Goal: Transaction & Acquisition: Purchase product/service

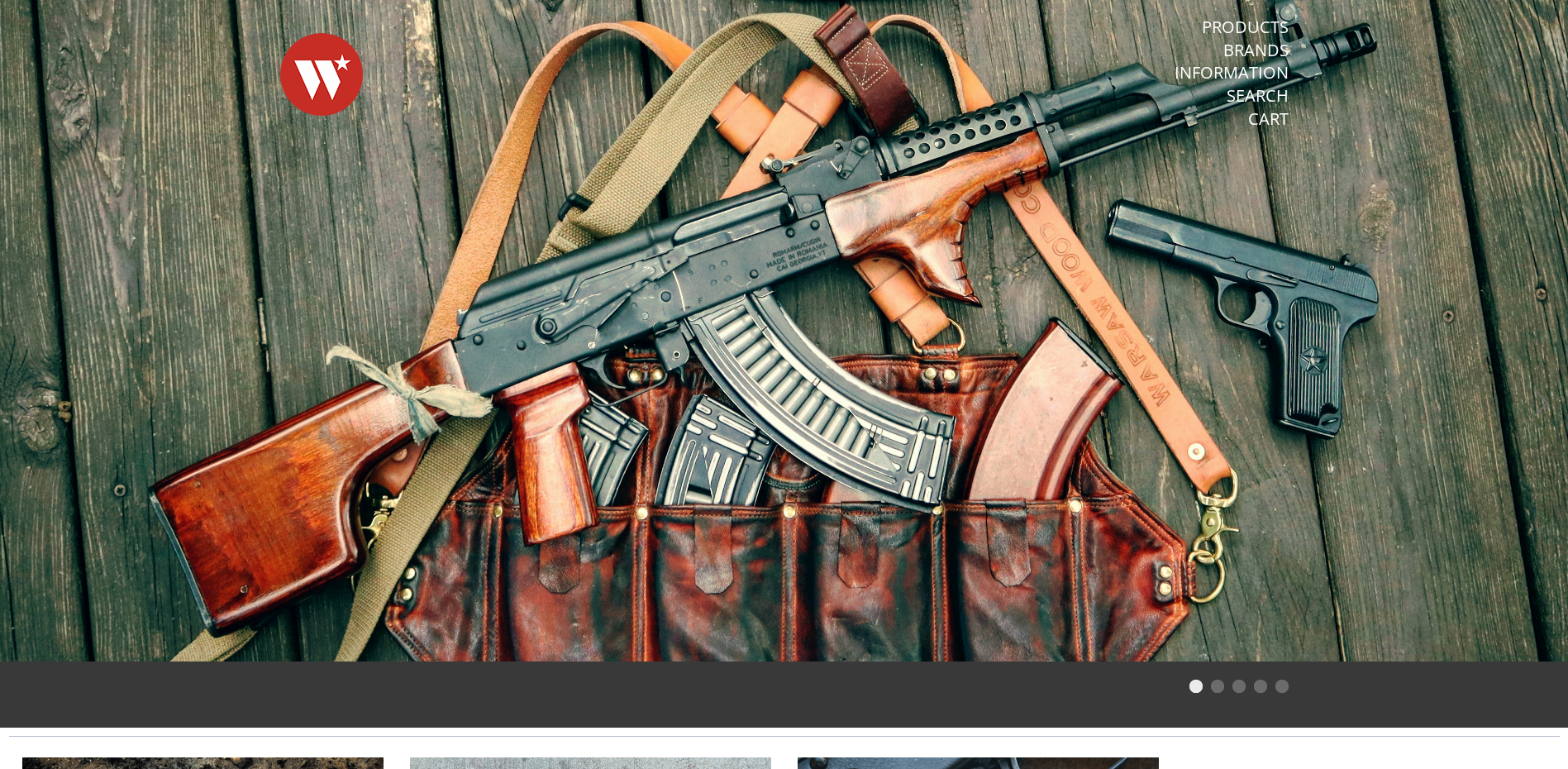
click at [991, 243] on span at bounding box center [784, 330] width 1568 height 662
click at [983, 264] on span at bounding box center [784, 330] width 1568 height 662
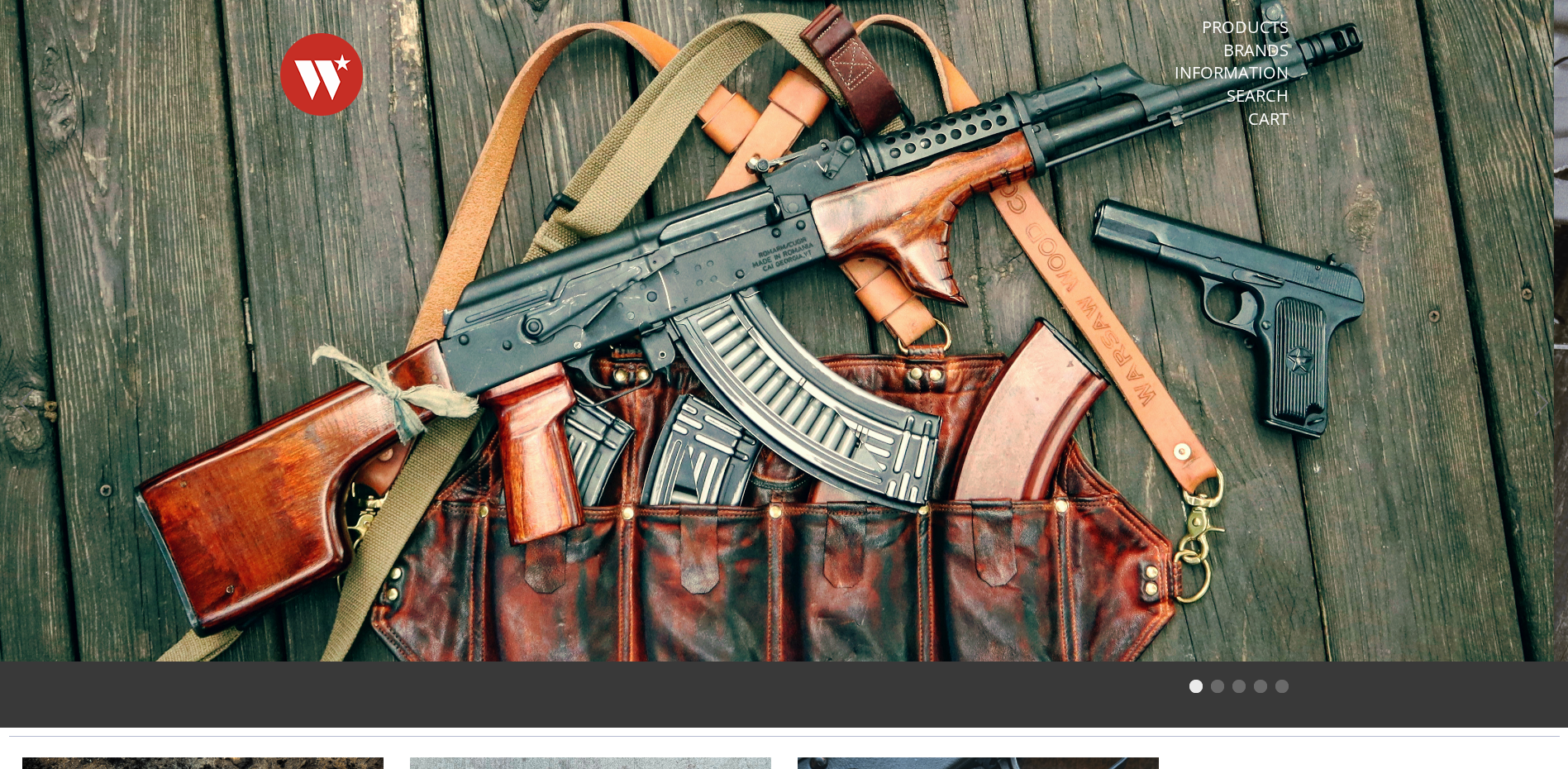
click at [516, 329] on span at bounding box center [770, 330] width 1568 height 662
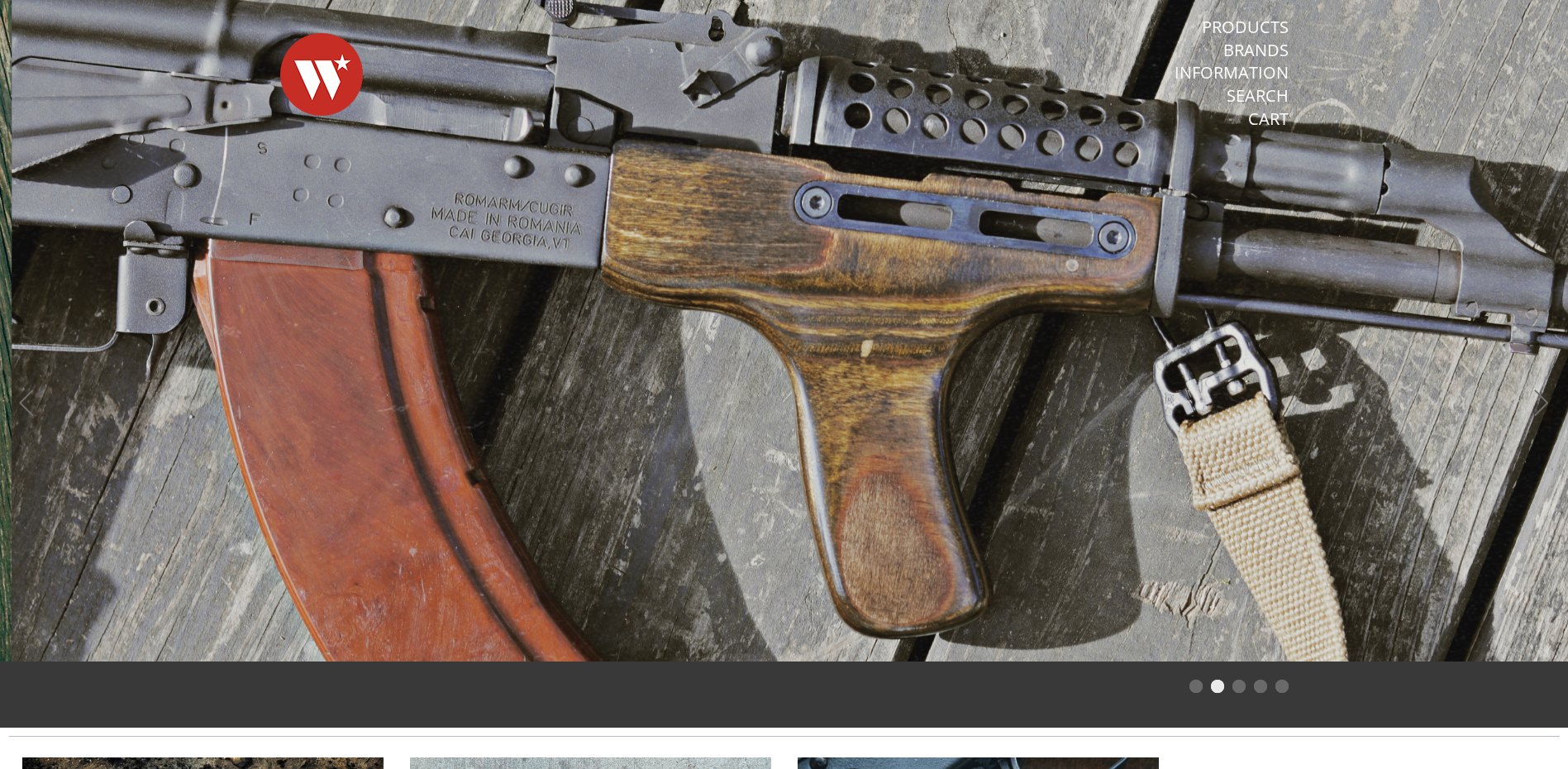
click at [386, 341] on span at bounding box center [795, 330] width 1568 height 662
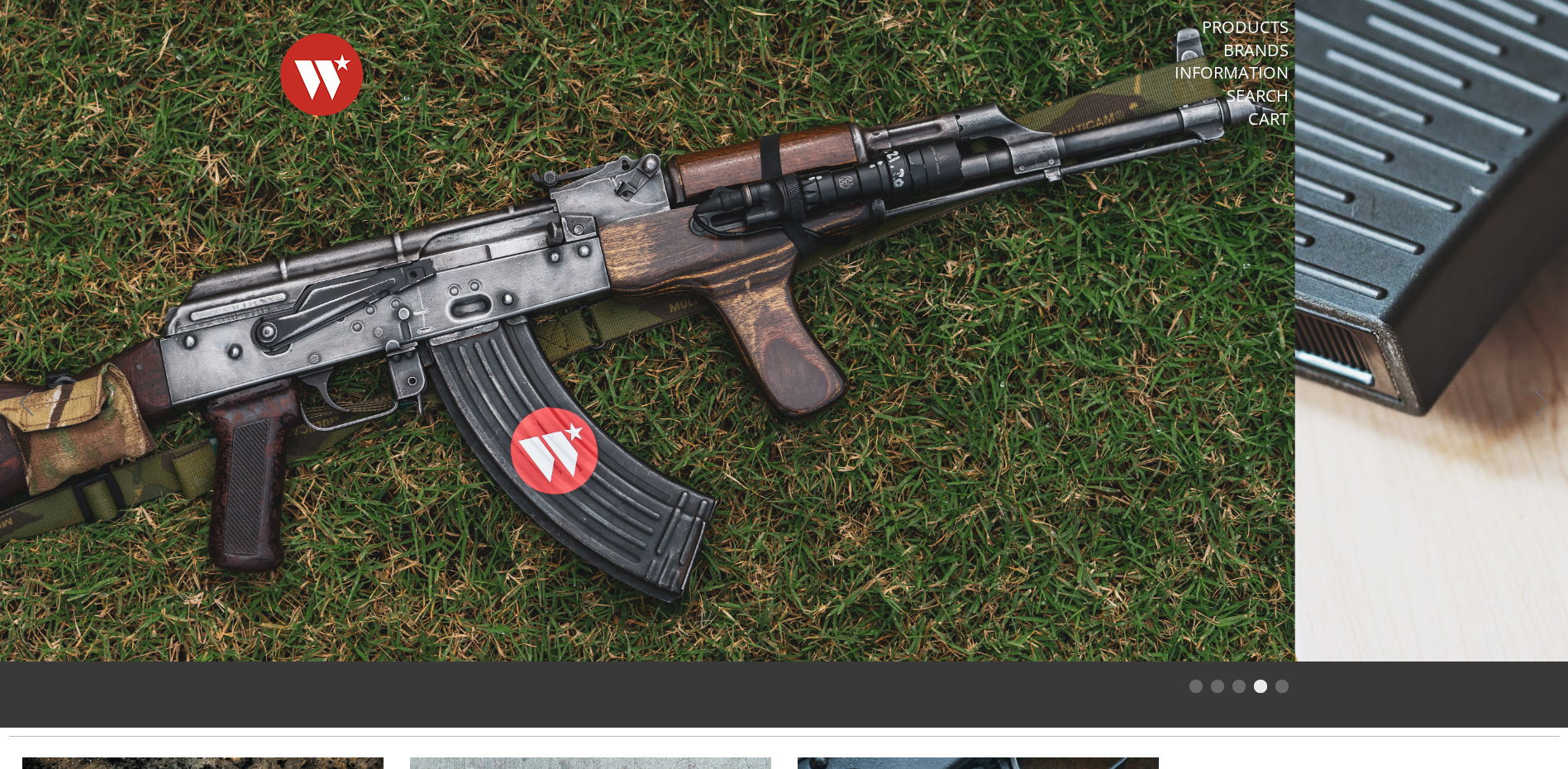
click at [62, 253] on span at bounding box center [511, 330] width 1568 height 662
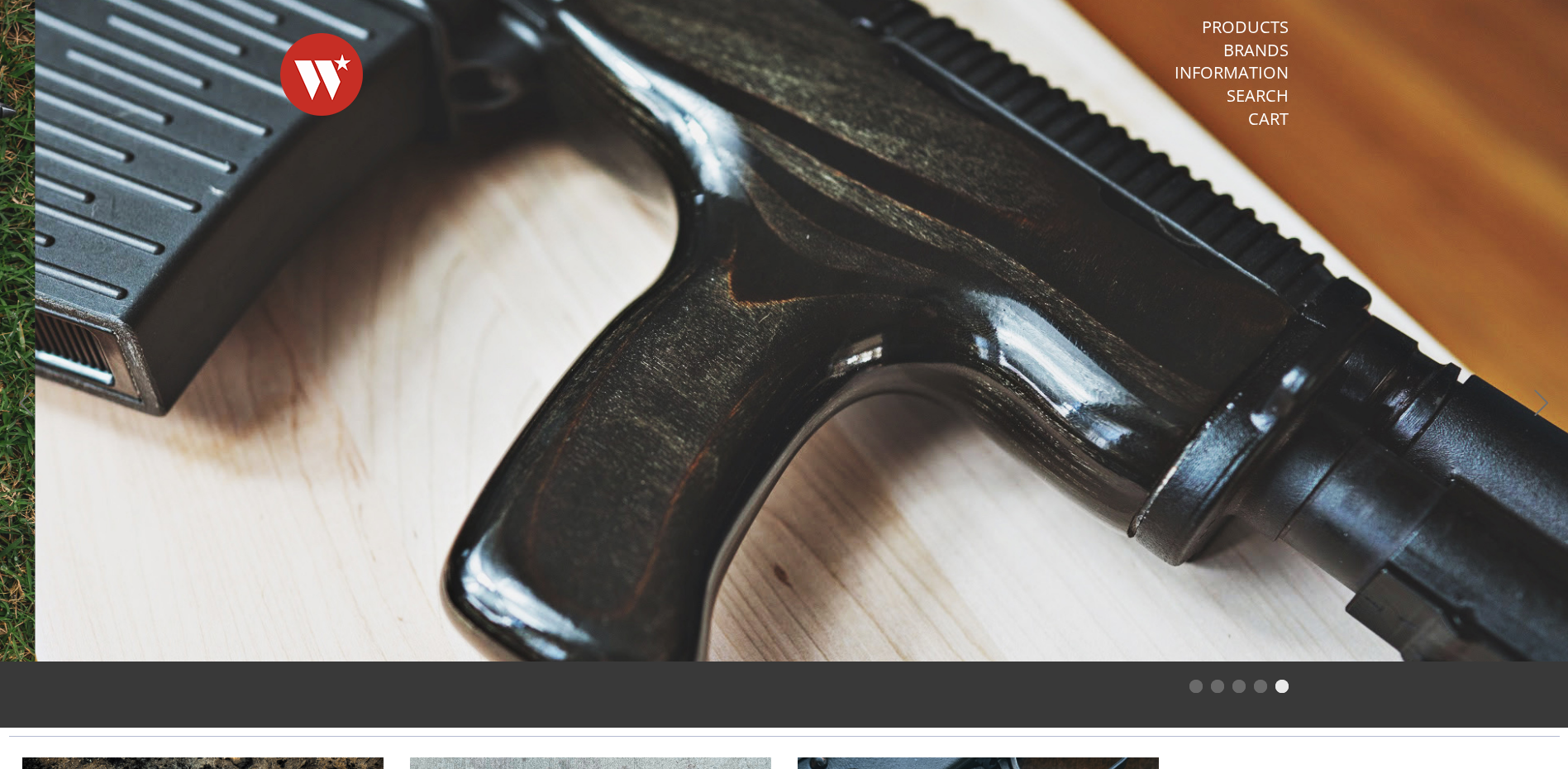
click at [269, 289] on span at bounding box center [818, 330] width 1568 height 662
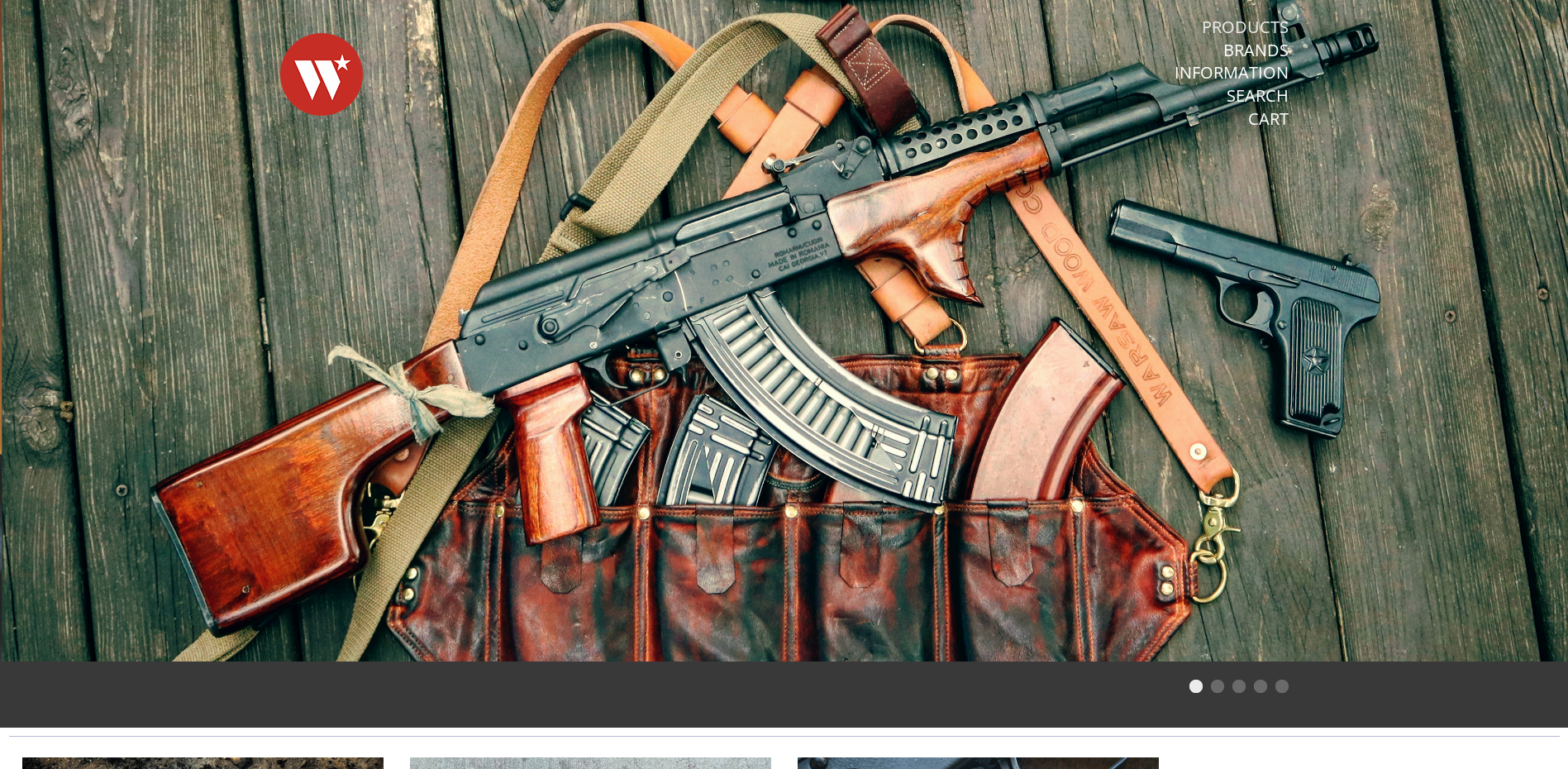
click at [1258, 21] on link "Products" at bounding box center [1245, 27] width 87 height 21
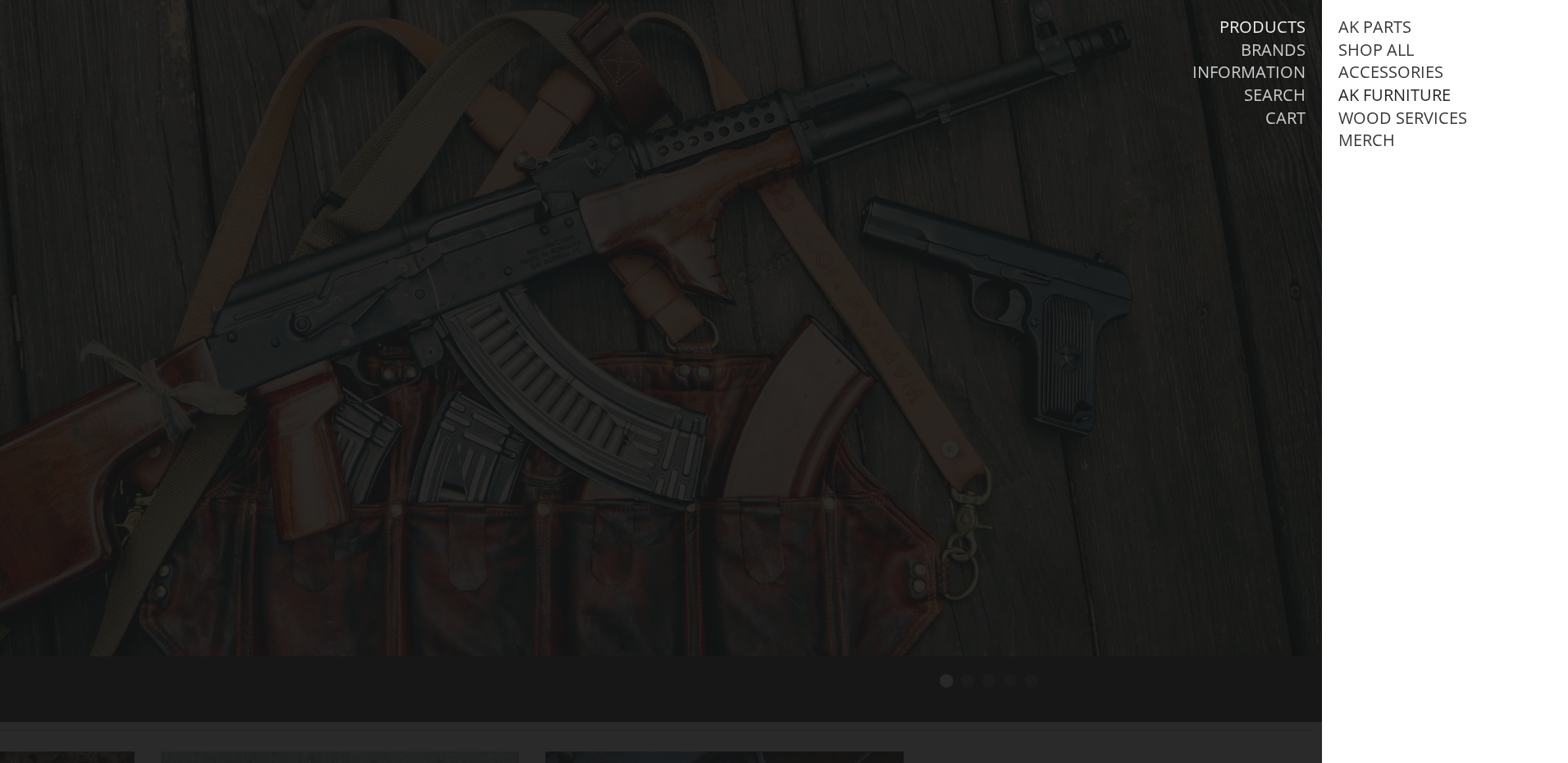
click at [1425, 90] on link "AK Furniture" at bounding box center [1394, 95] width 112 height 21
click at [1383, 21] on link "AK Parts" at bounding box center [1374, 27] width 73 height 21
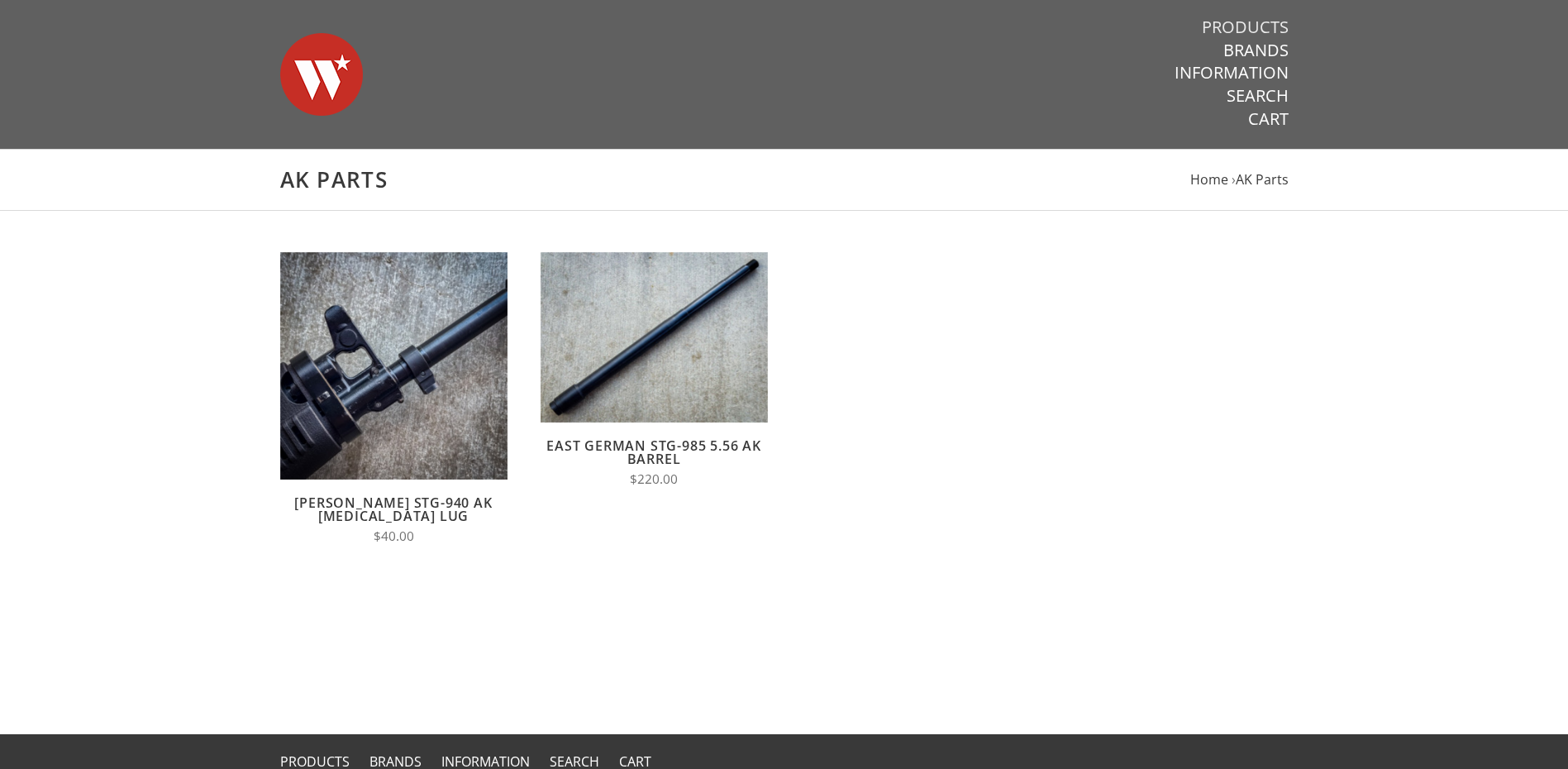
click at [1265, 24] on link "Products" at bounding box center [1245, 27] width 87 height 21
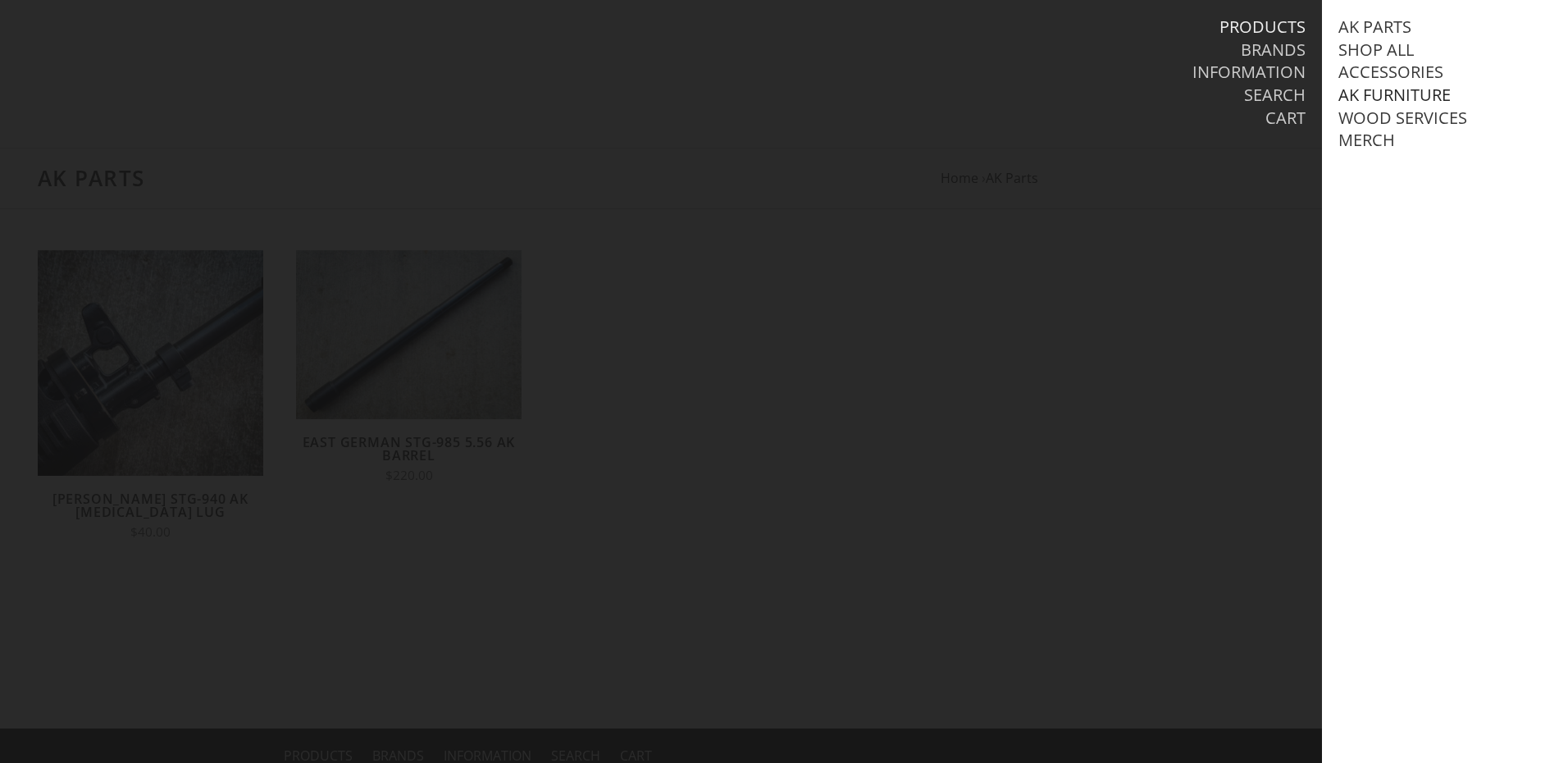
click at [1433, 95] on link "AK Furniture" at bounding box center [1394, 95] width 112 height 21
click at [1440, 151] on link "Pistol Grips" at bounding box center [1407, 140] width 104 height 21
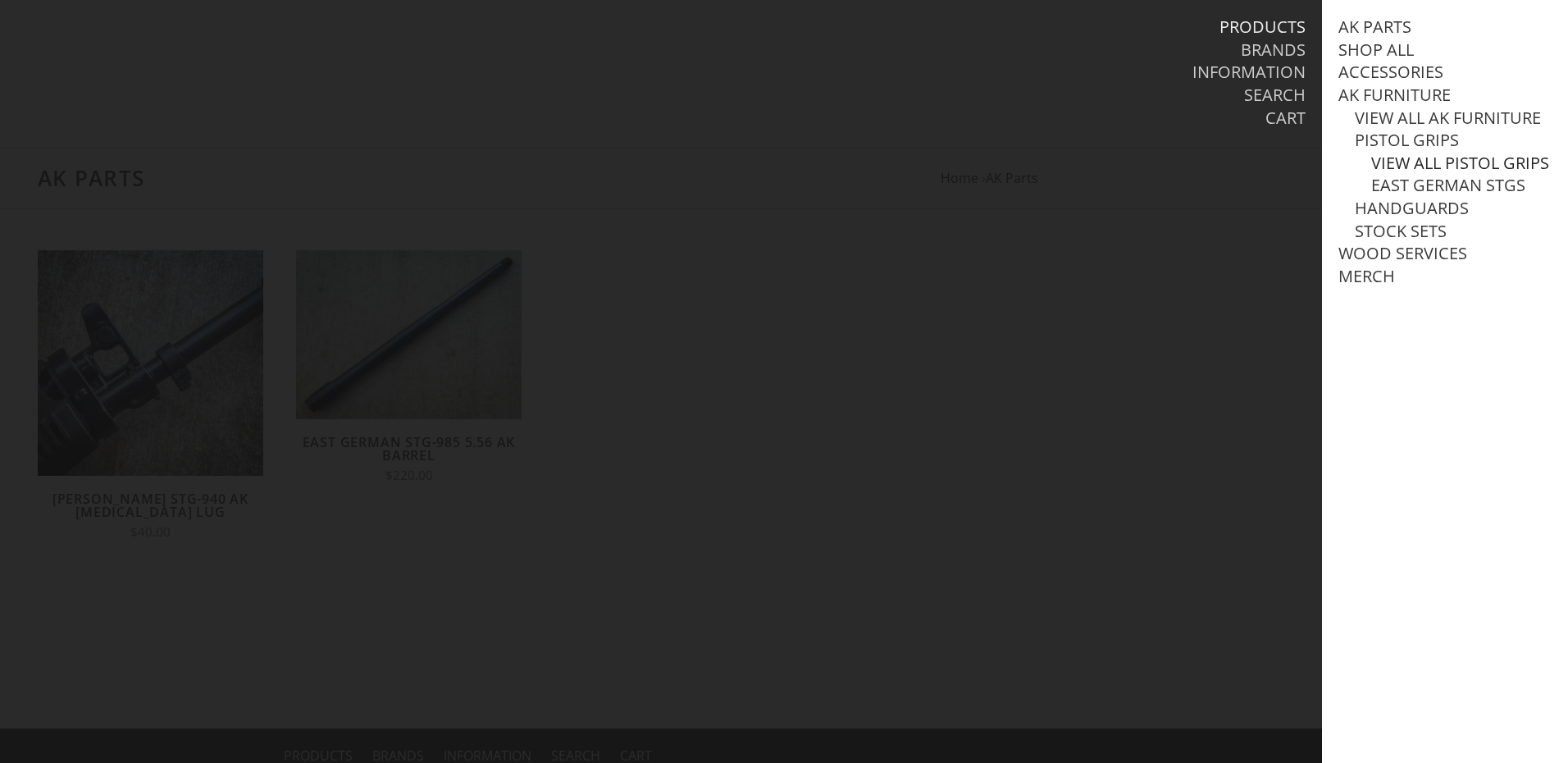
click at [1426, 174] on link "View all Pistol Grips" at bounding box center [1460, 163] width 178 height 21
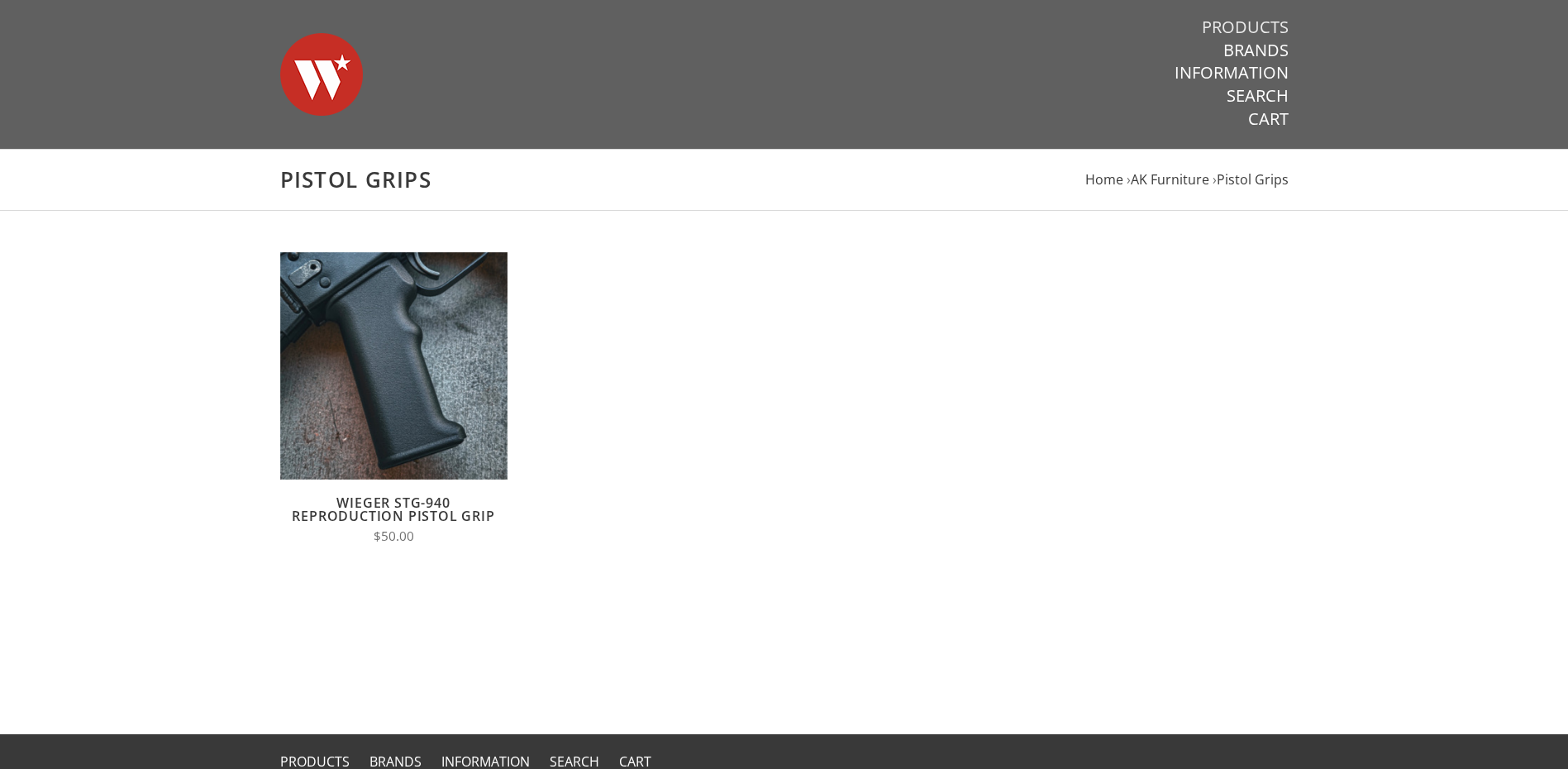
click at [1255, 24] on link "Products" at bounding box center [1245, 27] width 87 height 21
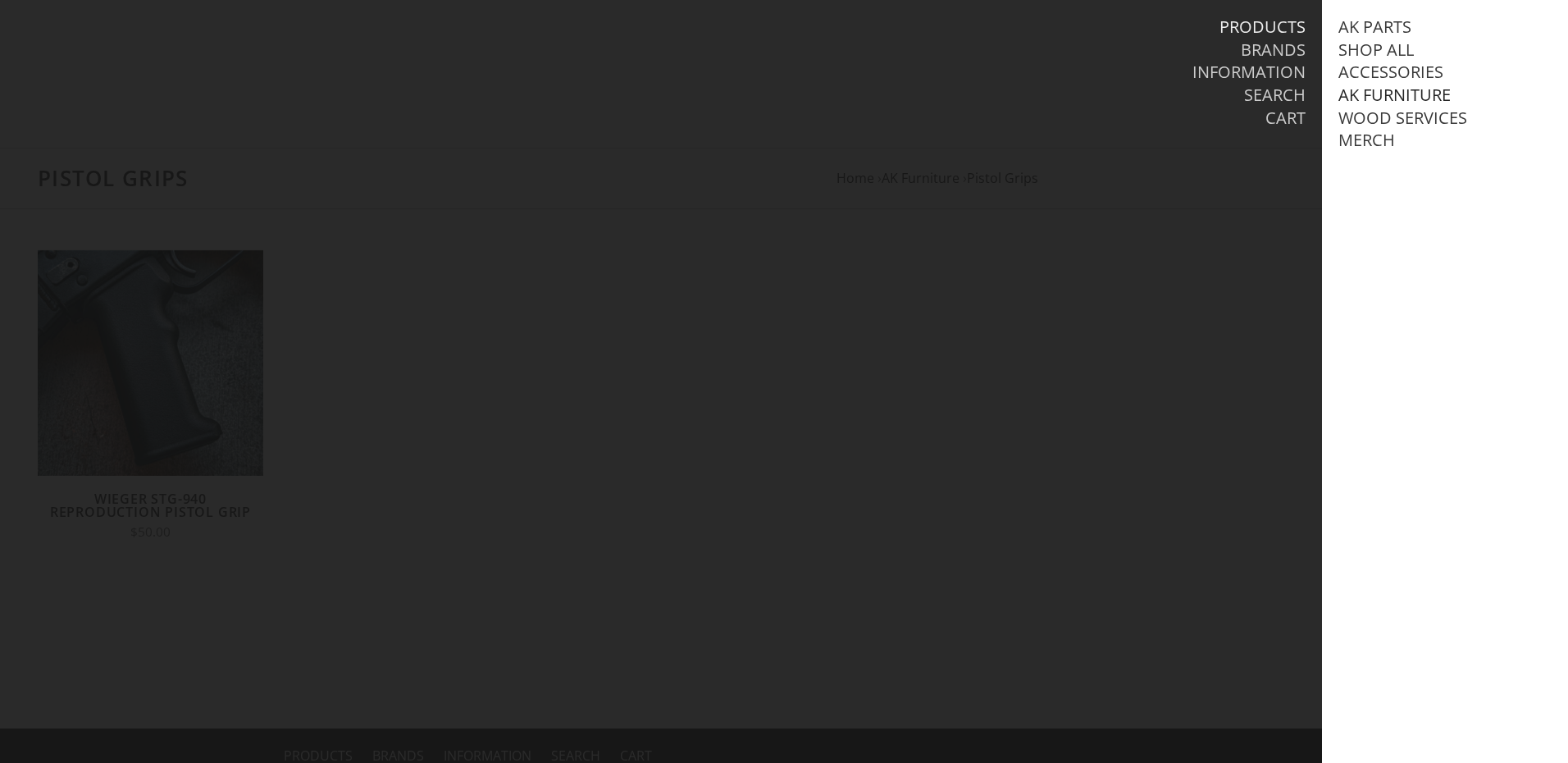
click at [1438, 97] on link "AK Furniture" at bounding box center [1394, 95] width 112 height 21
click at [1446, 174] on link "Handguards" at bounding box center [1412, 163] width 114 height 21
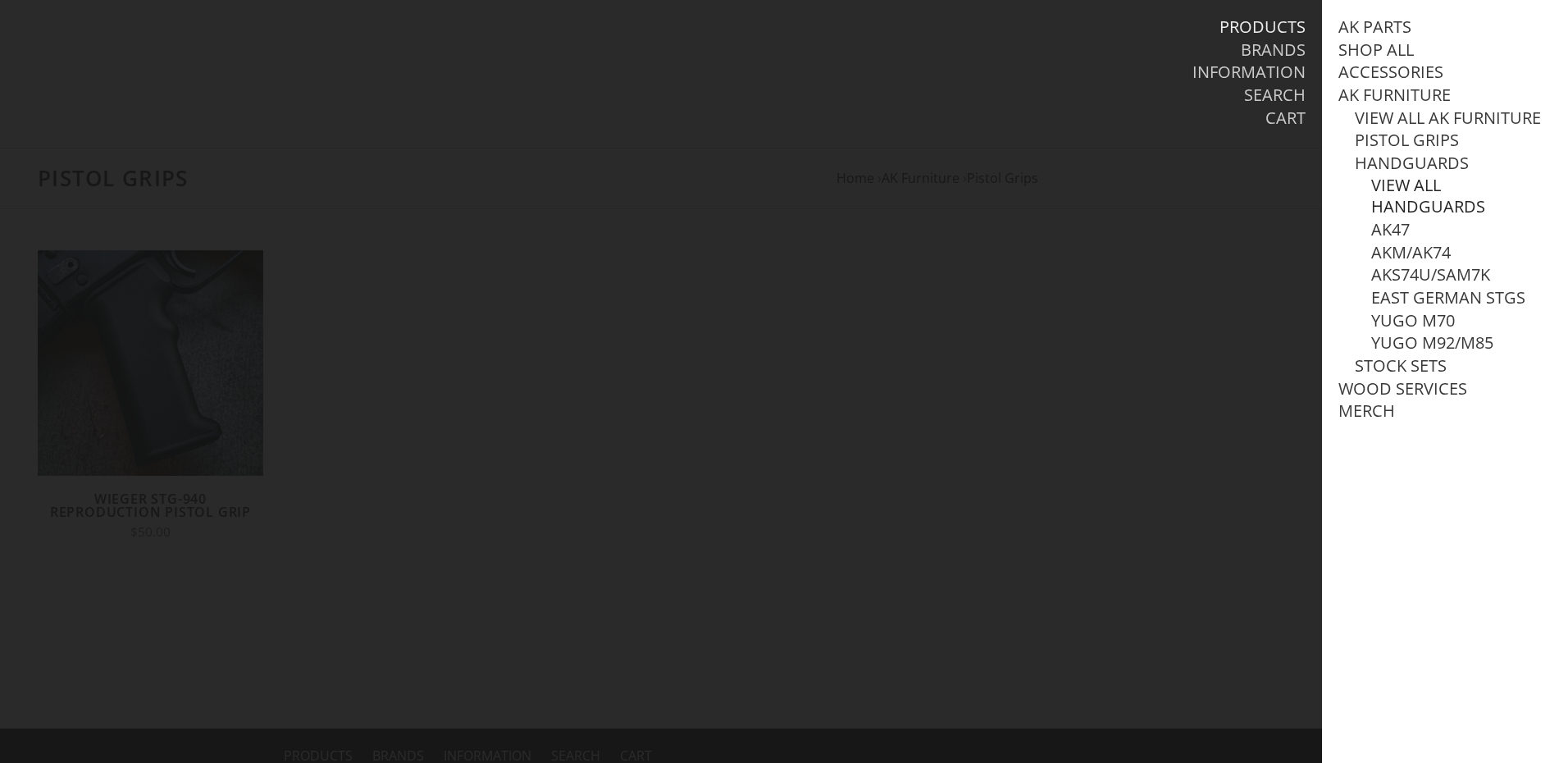
click at [1429, 204] on link "View all Handguards" at bounding box center [1462, 196] width 180 height 43
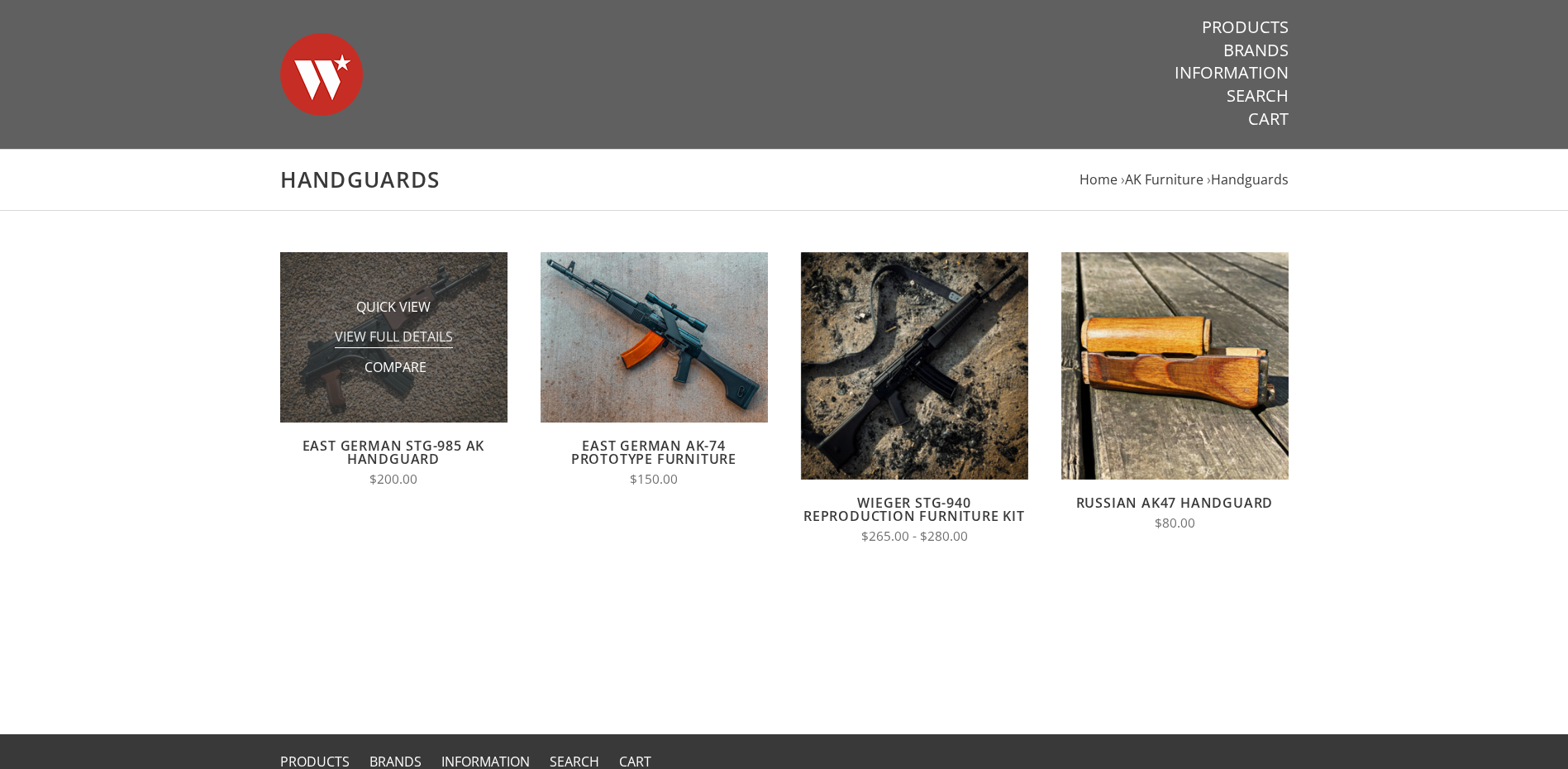
click at [393, 330] on span "View Full Details" at bounding box center [393, 338] width 118 height 21
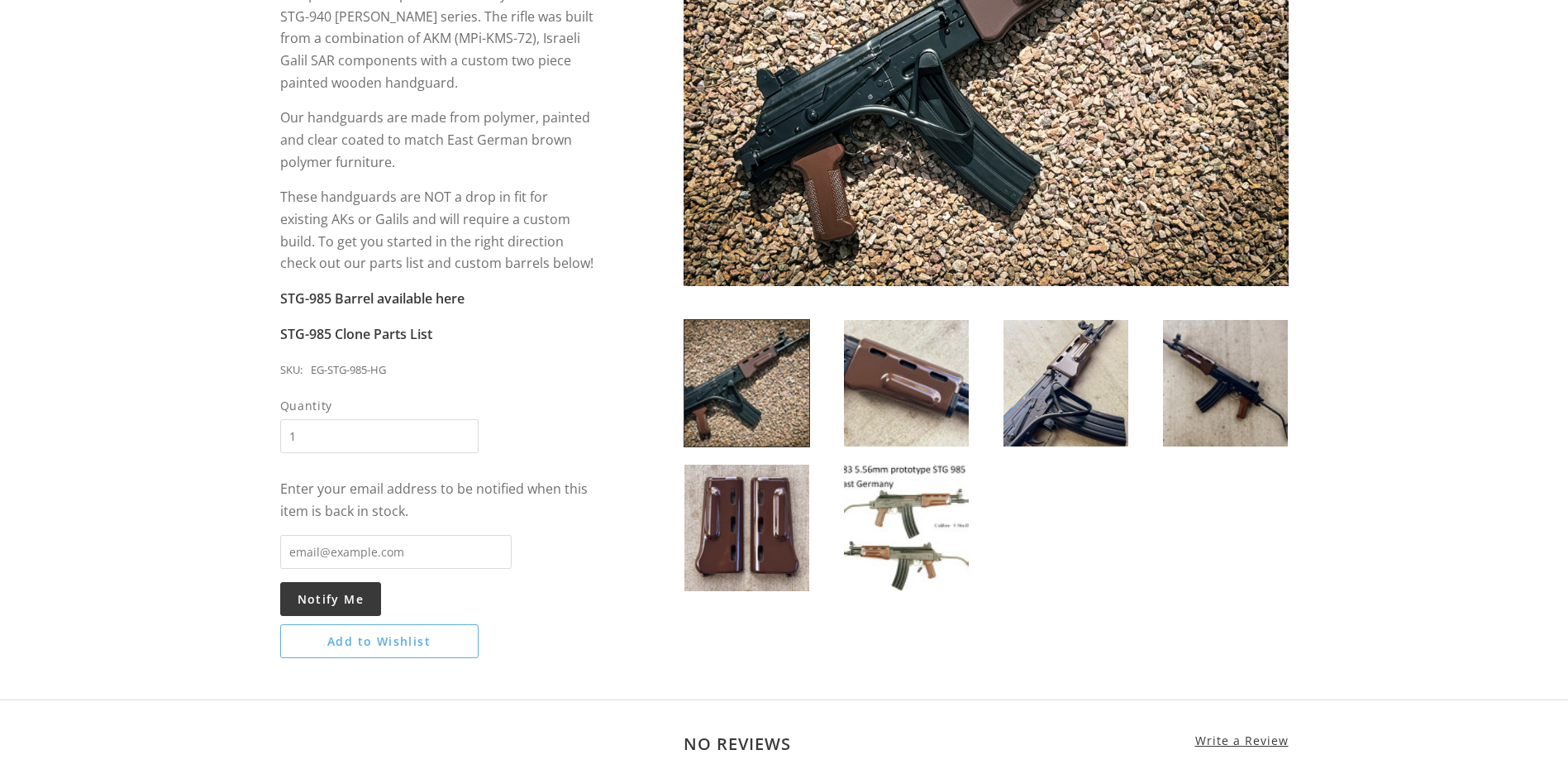
scroll to position [414, 0]
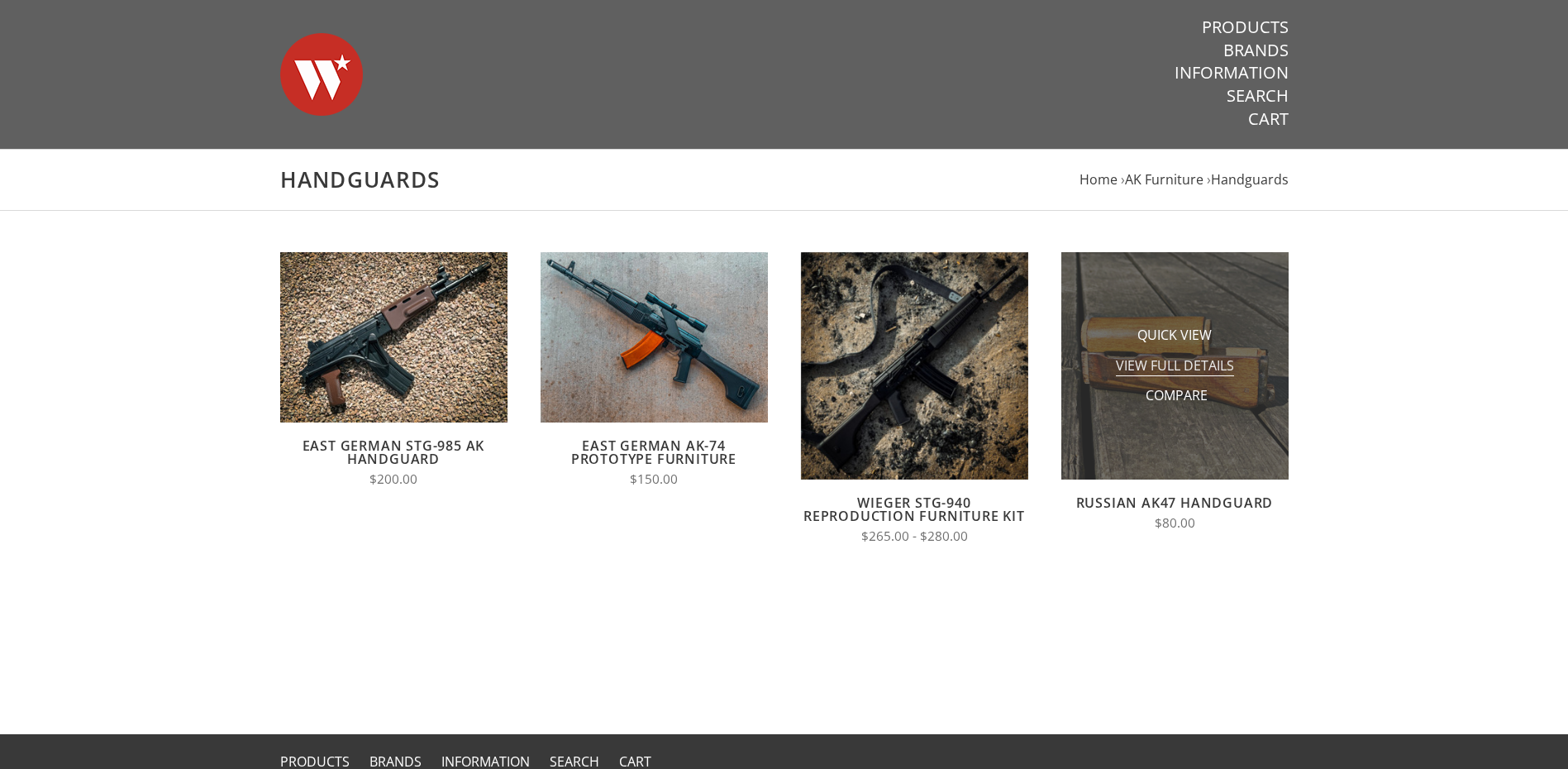
click at [1178, 374] on span "View Full Details" at bounding box center [1175, 367] width 118 height 21
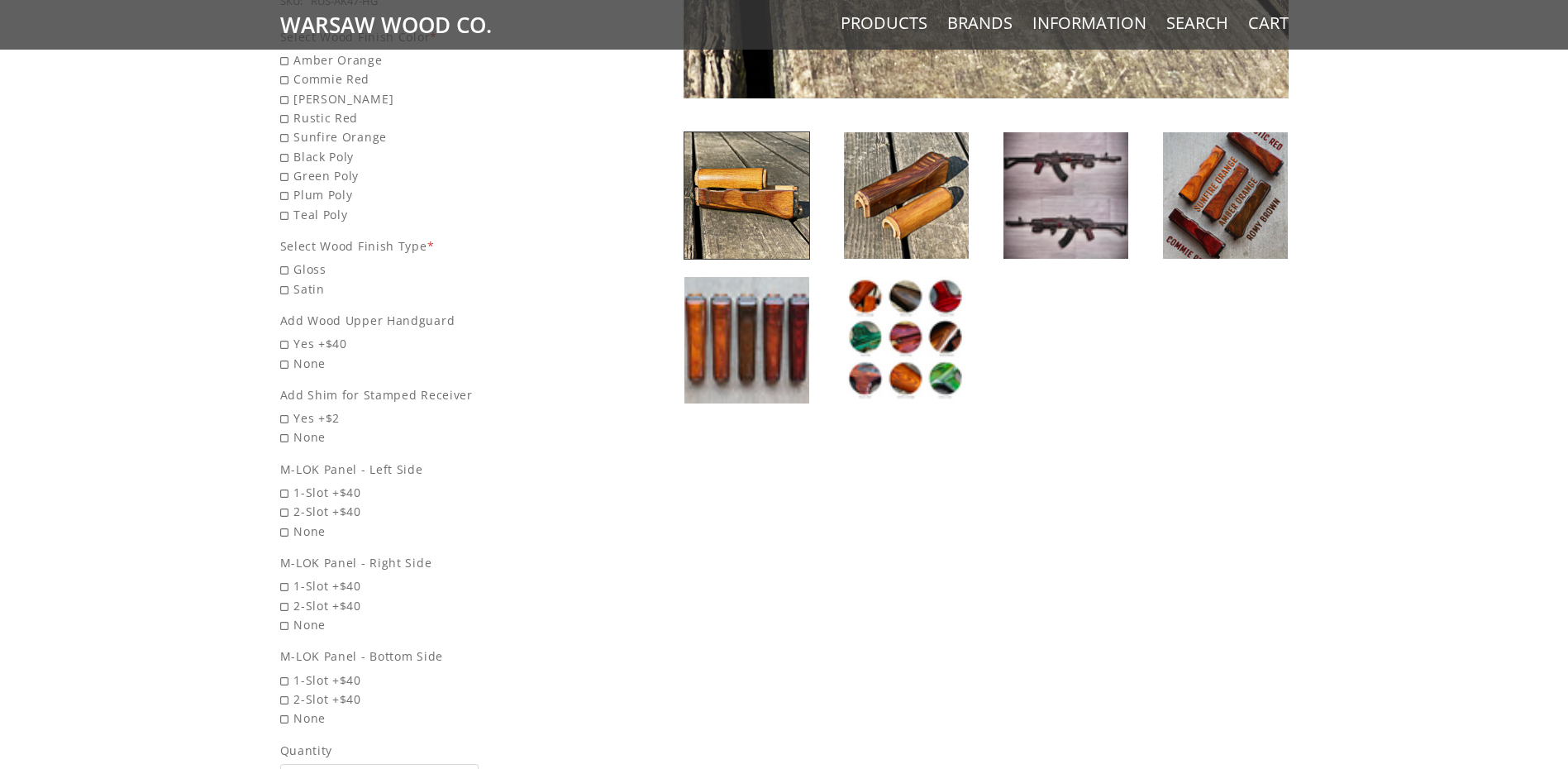
scroll to position [662, 0]
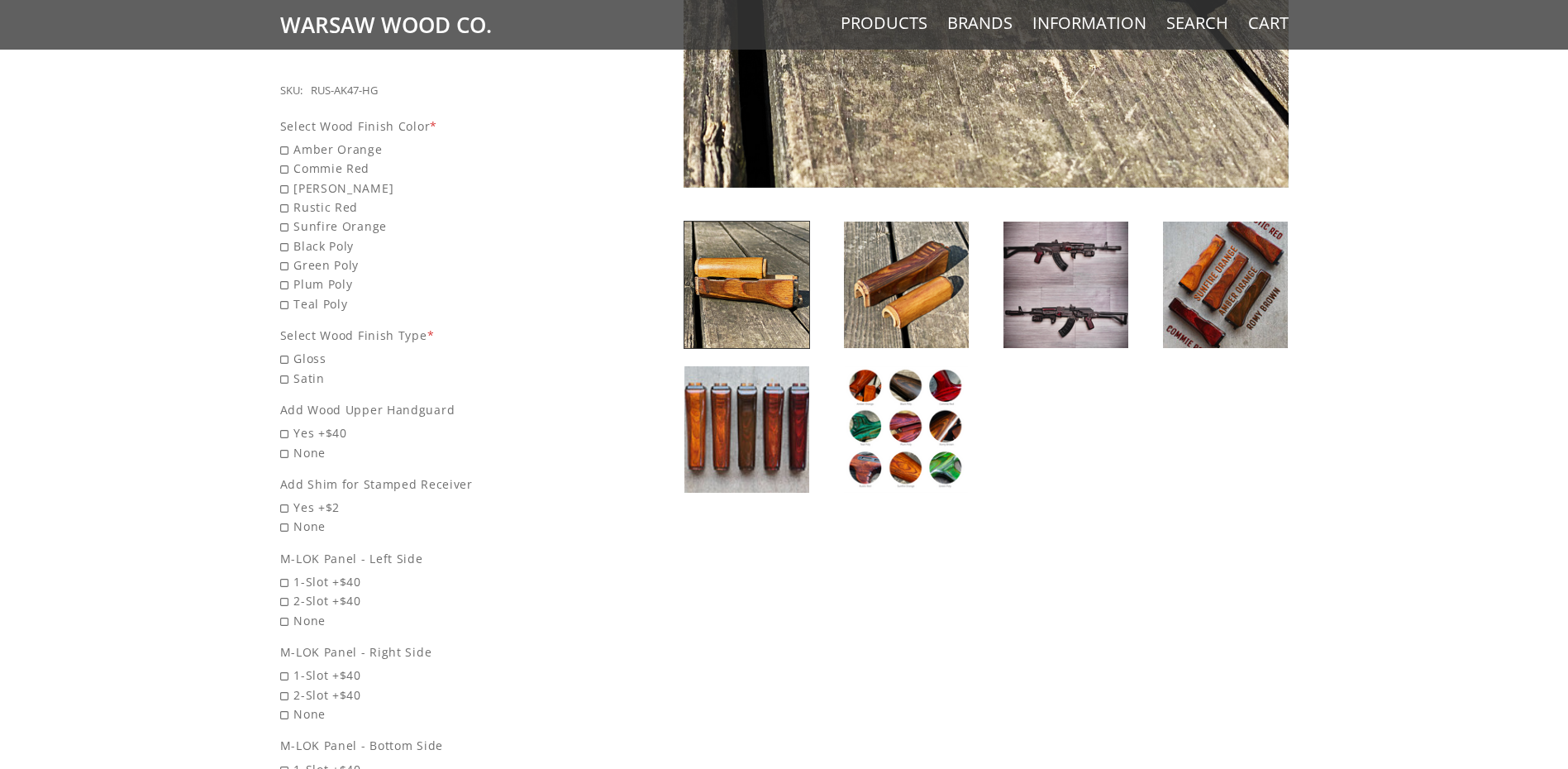
click at [1226, 303] on img at bounding box center [1225, 284] width 124 height 126
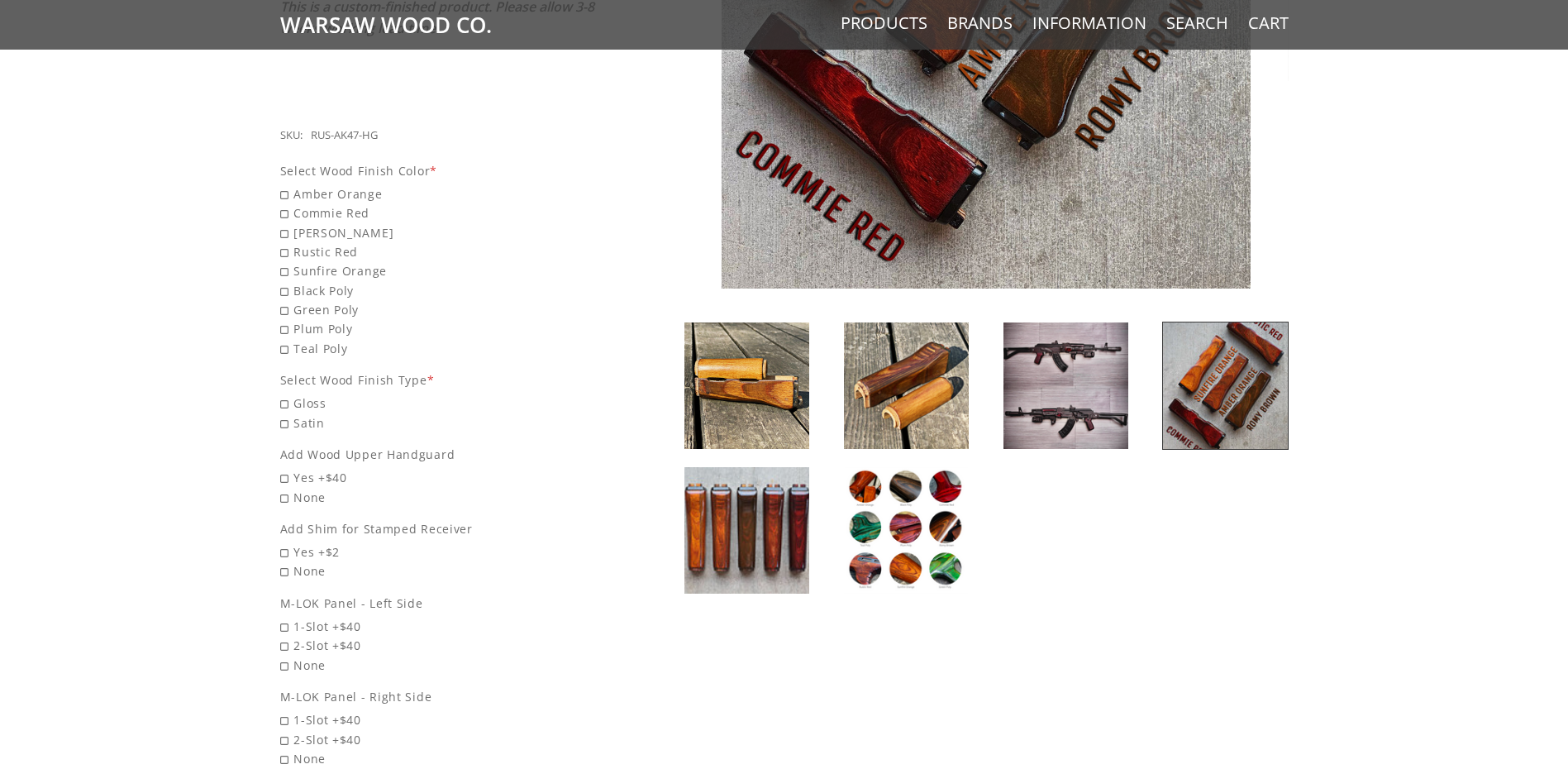
scroll to position [579, 0]
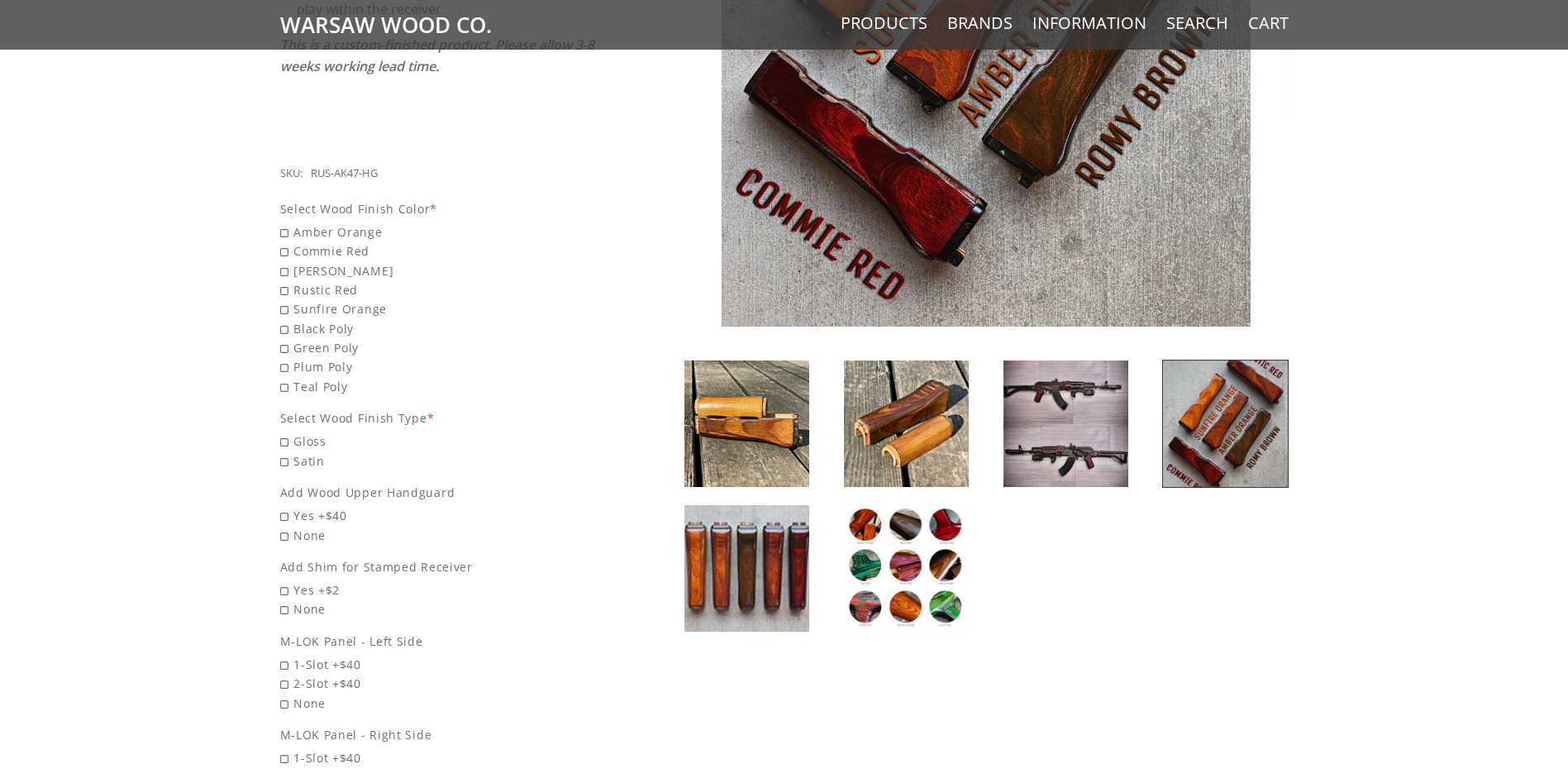
click at [907, 573] on img at bounding box center [907, 569] width 124 height 126
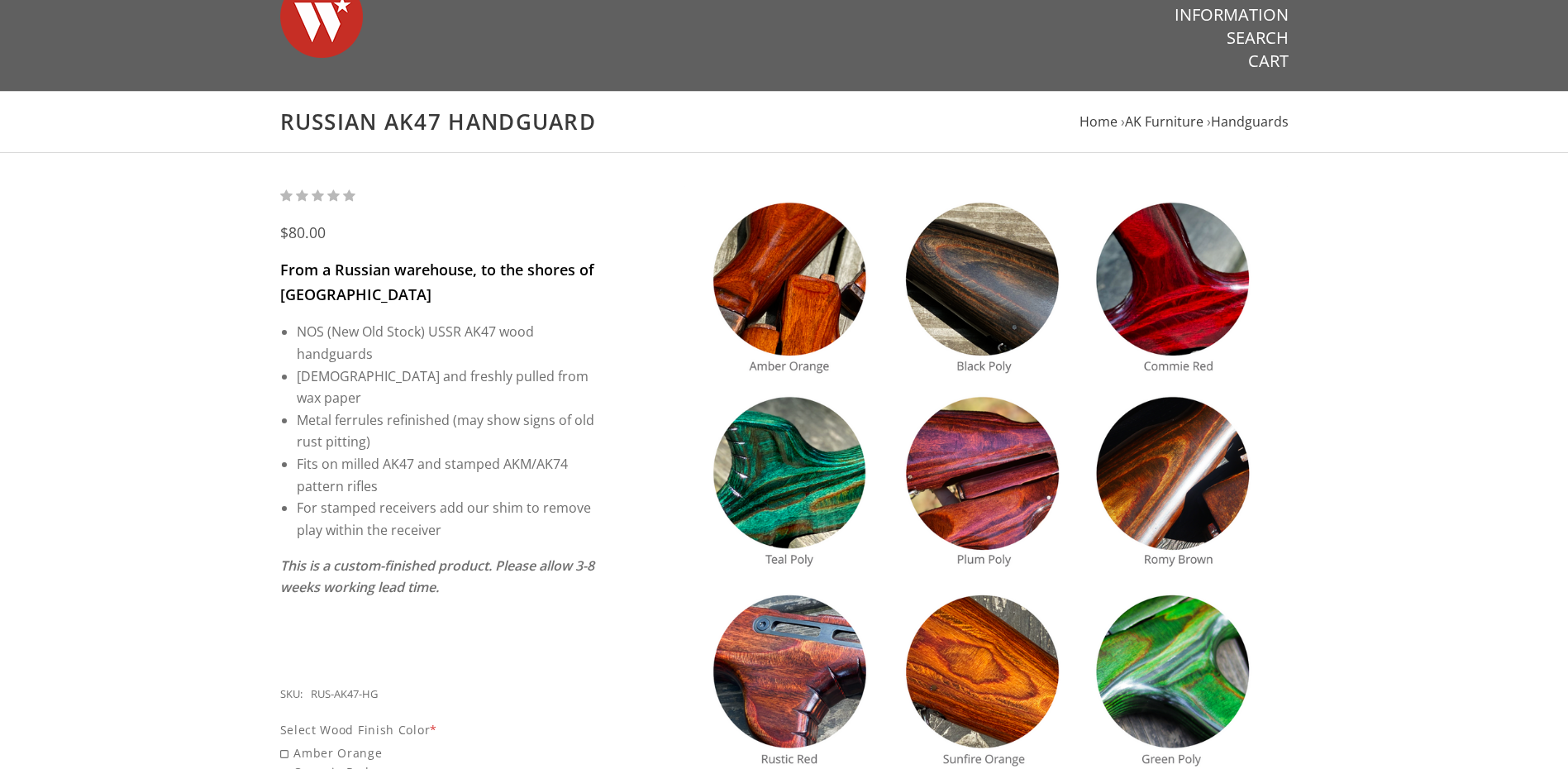
scroll to position [0, 0]
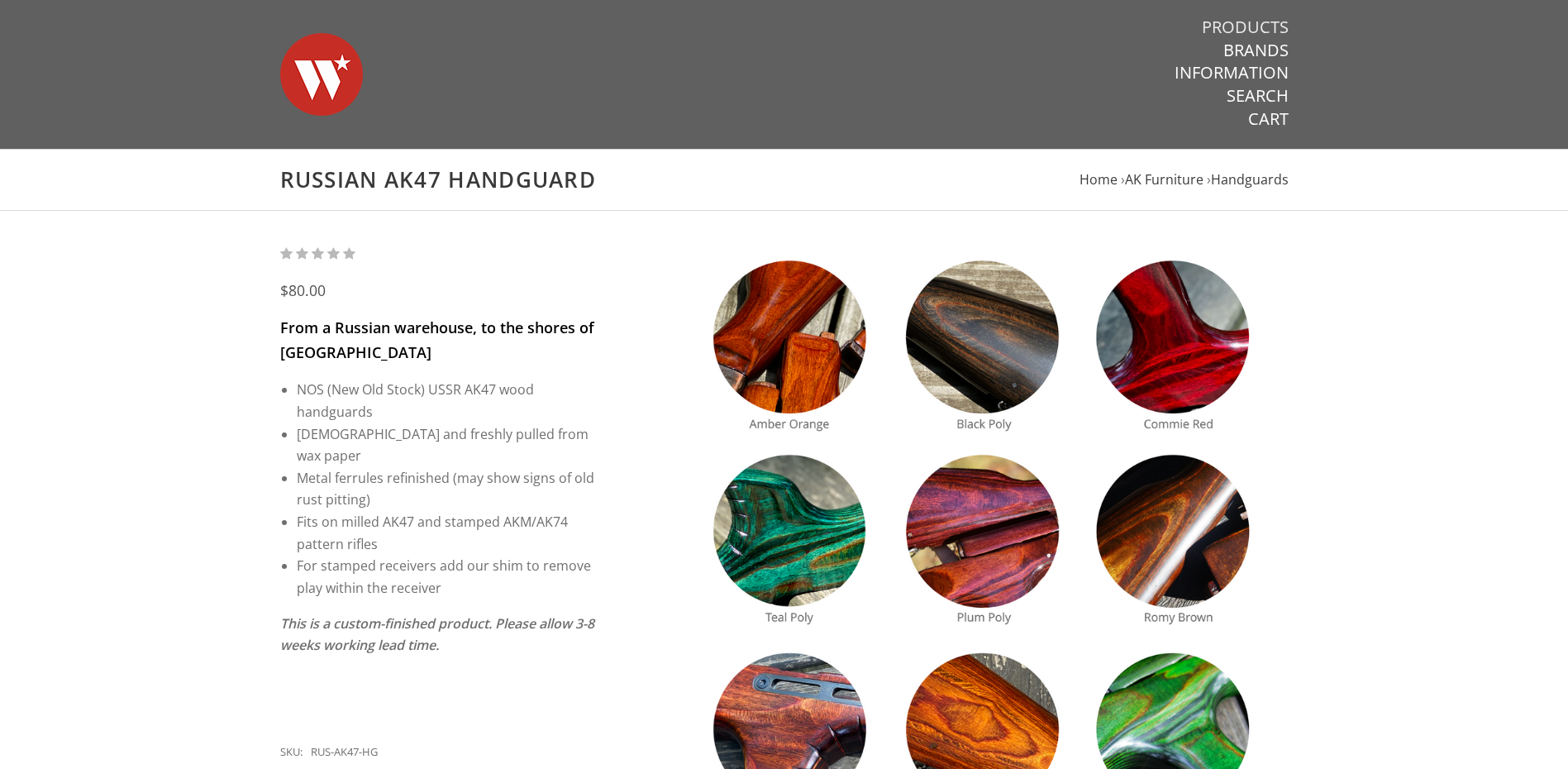
click at [1252, 28] on link "Products" at bounding box center [1245, 27] width 87 height 21
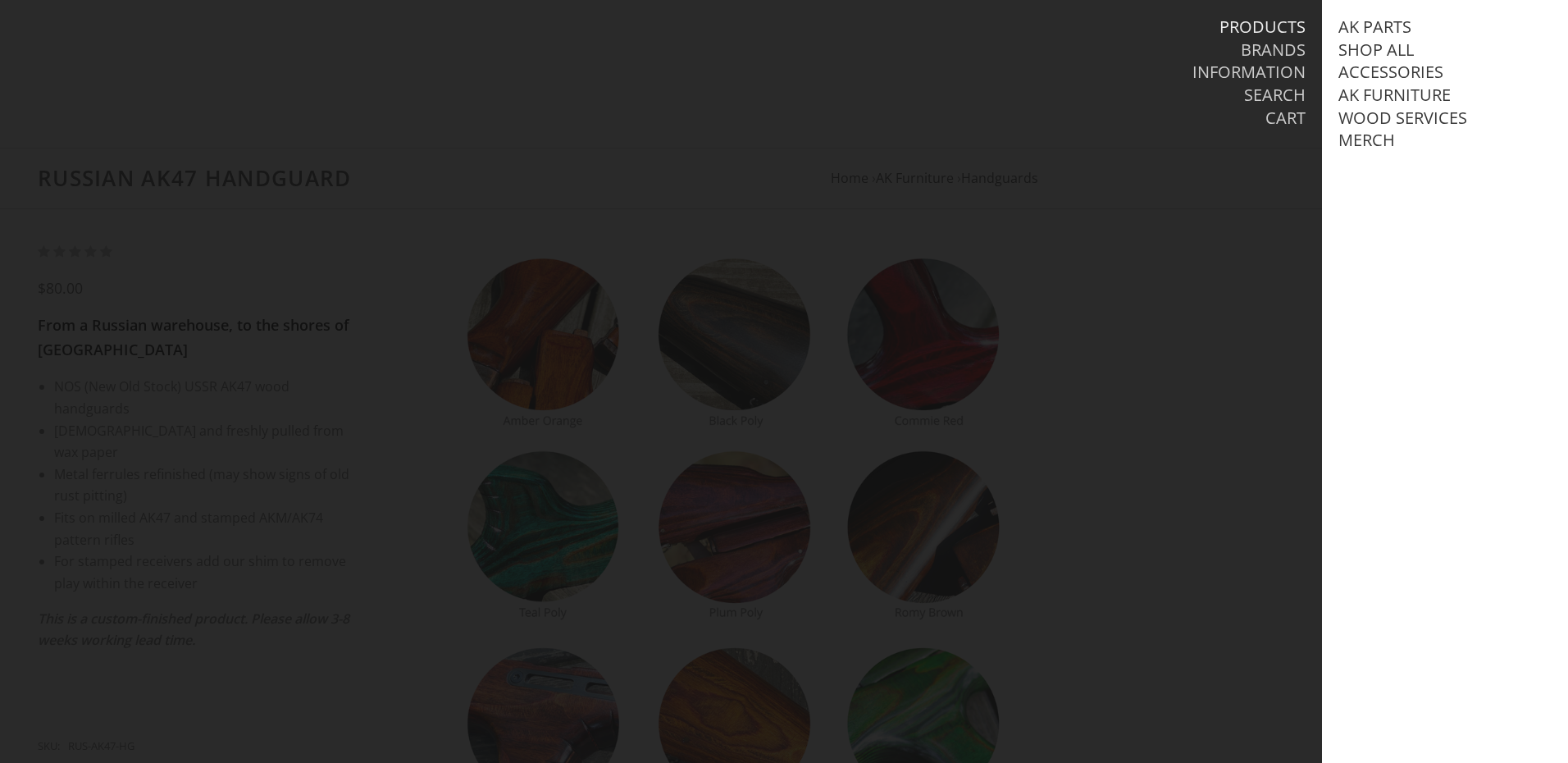
click at [1120, 396] on div at bounding box center [784, 381] width 1568 height 763
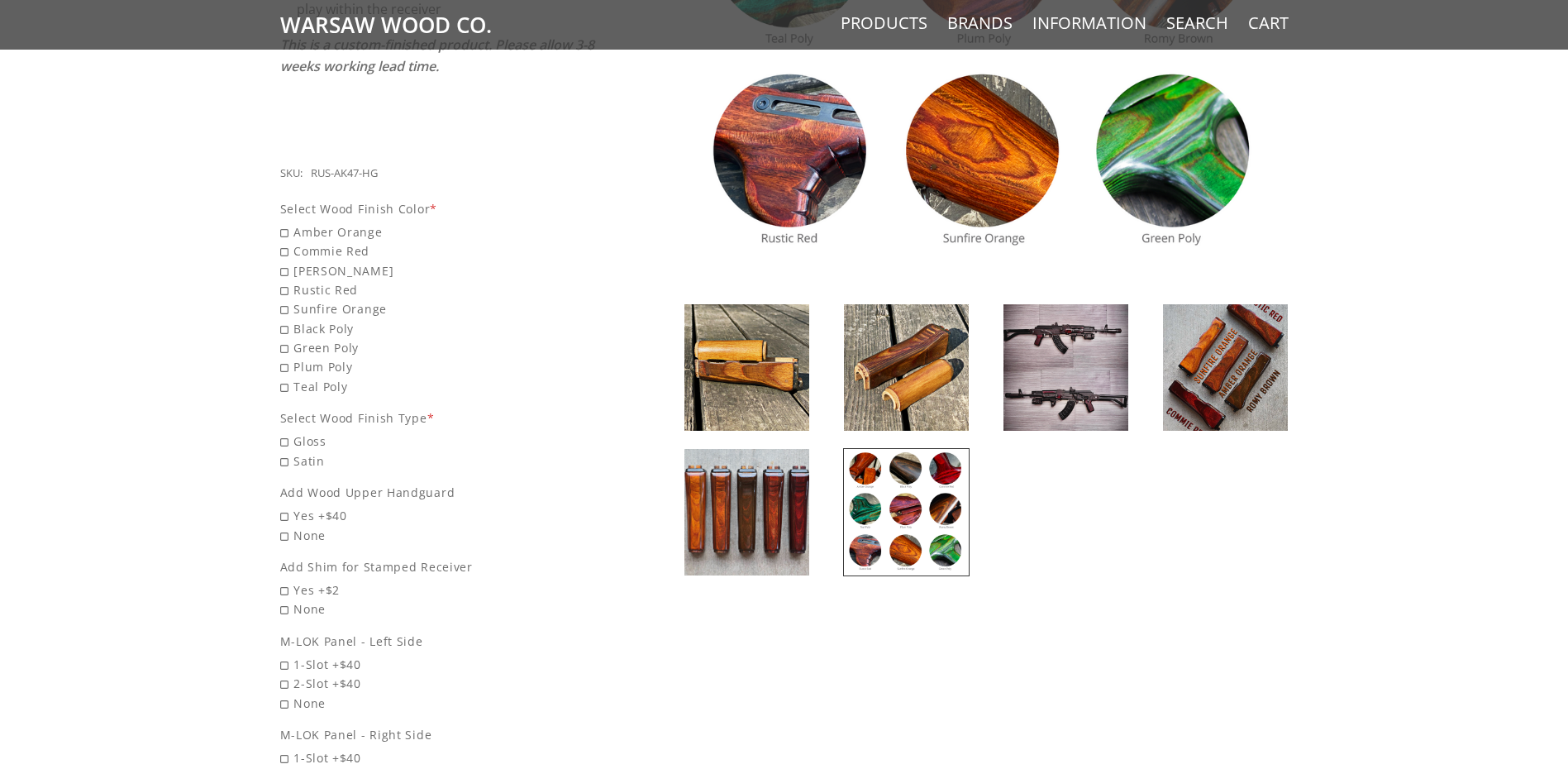
scroll to position [744, 0]
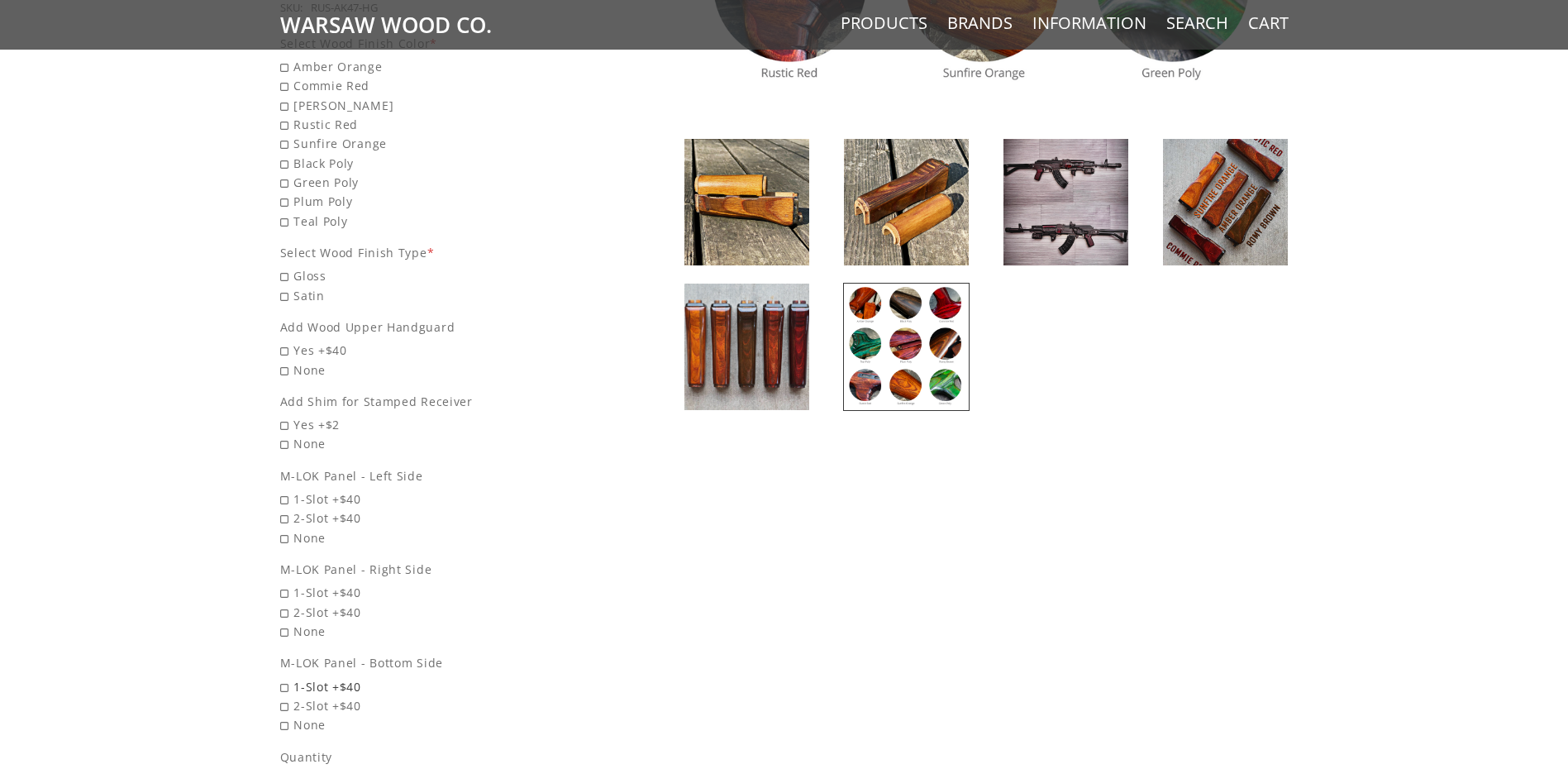
click at [336, 677] on span "1-Slot +$40" at bounding box center [438, 687] width 317 height 19
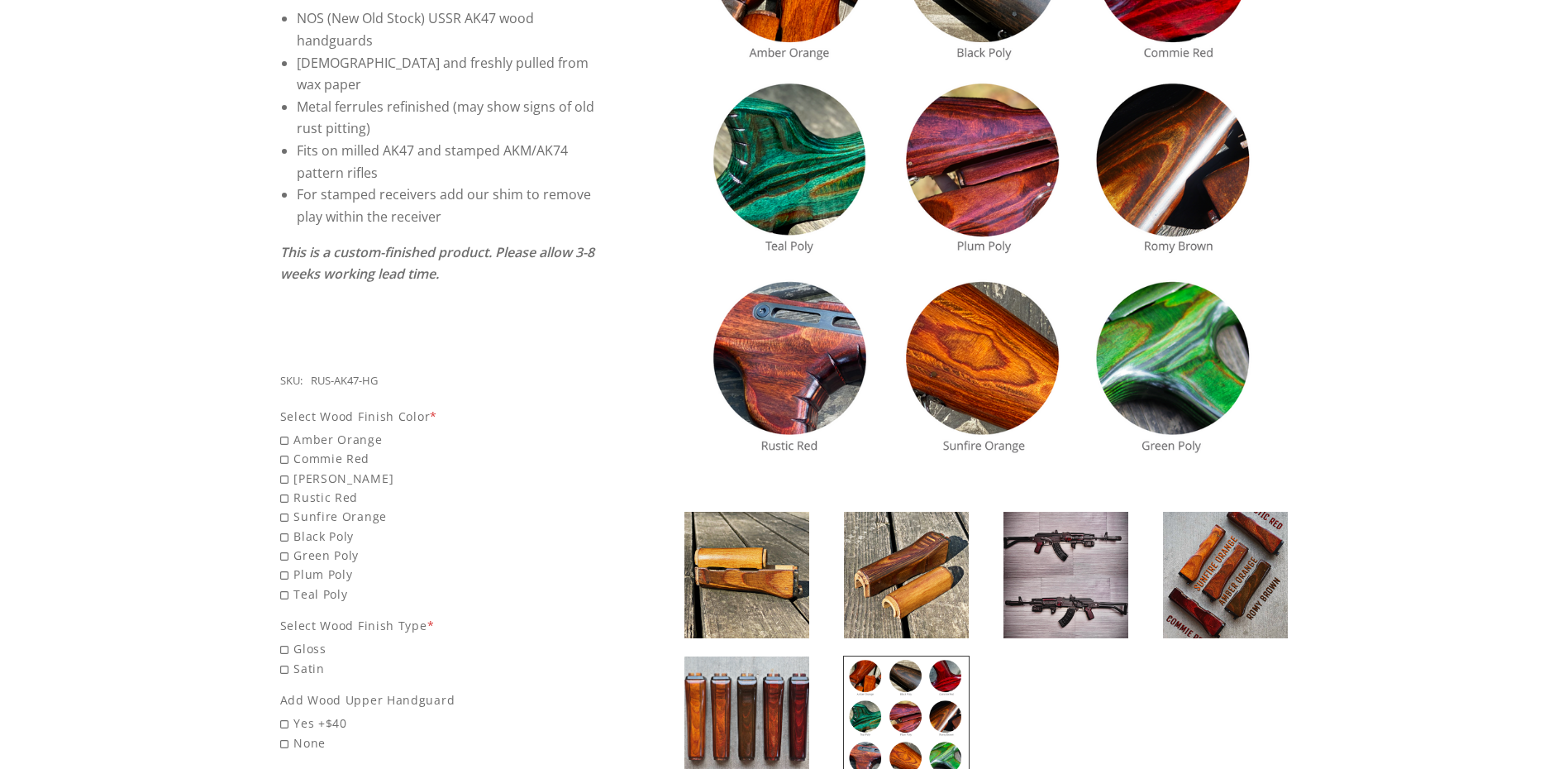
scroll to position [496, 0]
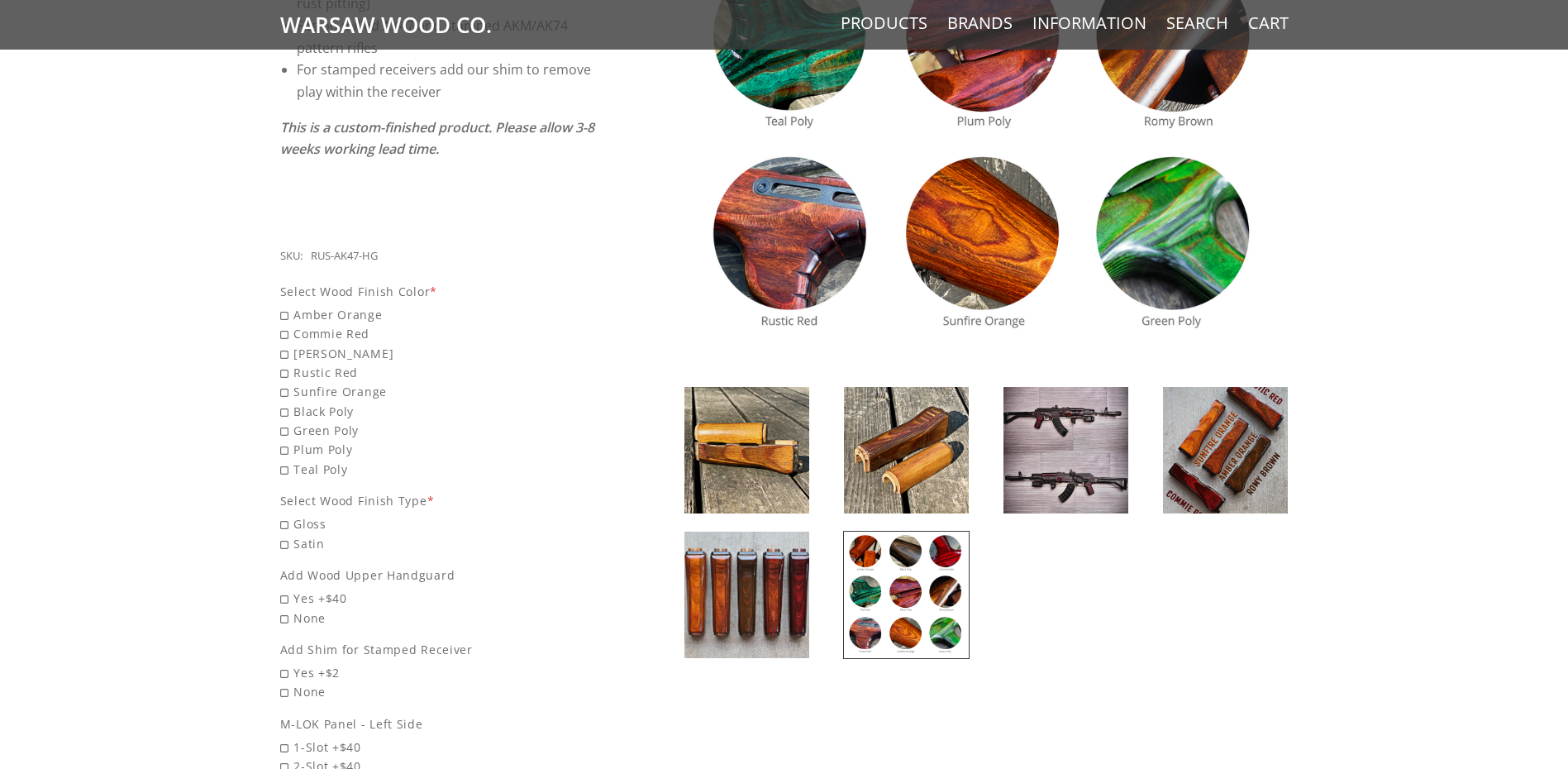
click at [1102, 408] on img at bounding box center [1065, 450] width 124 height 126
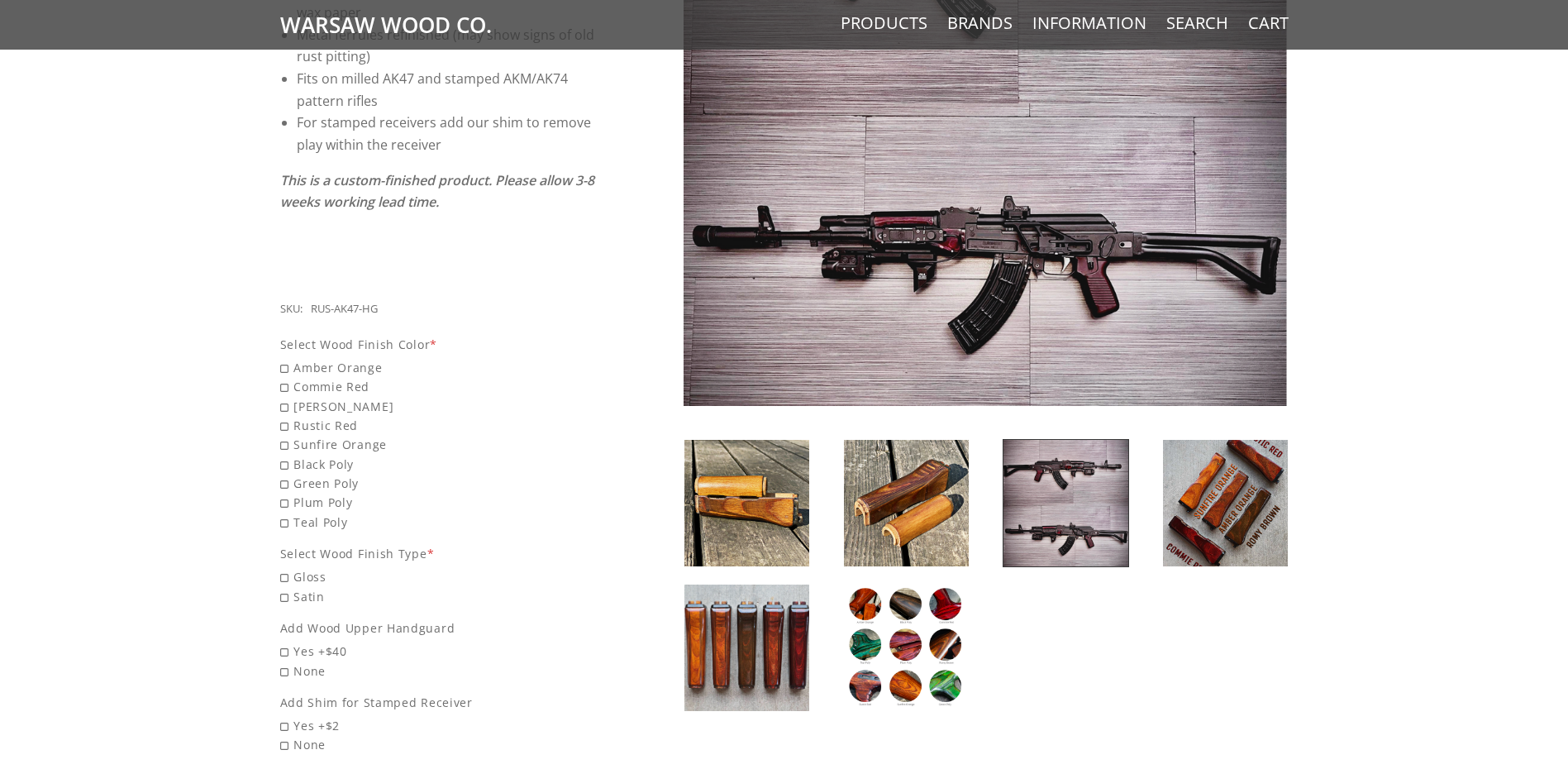
scroll to position [414, 0]
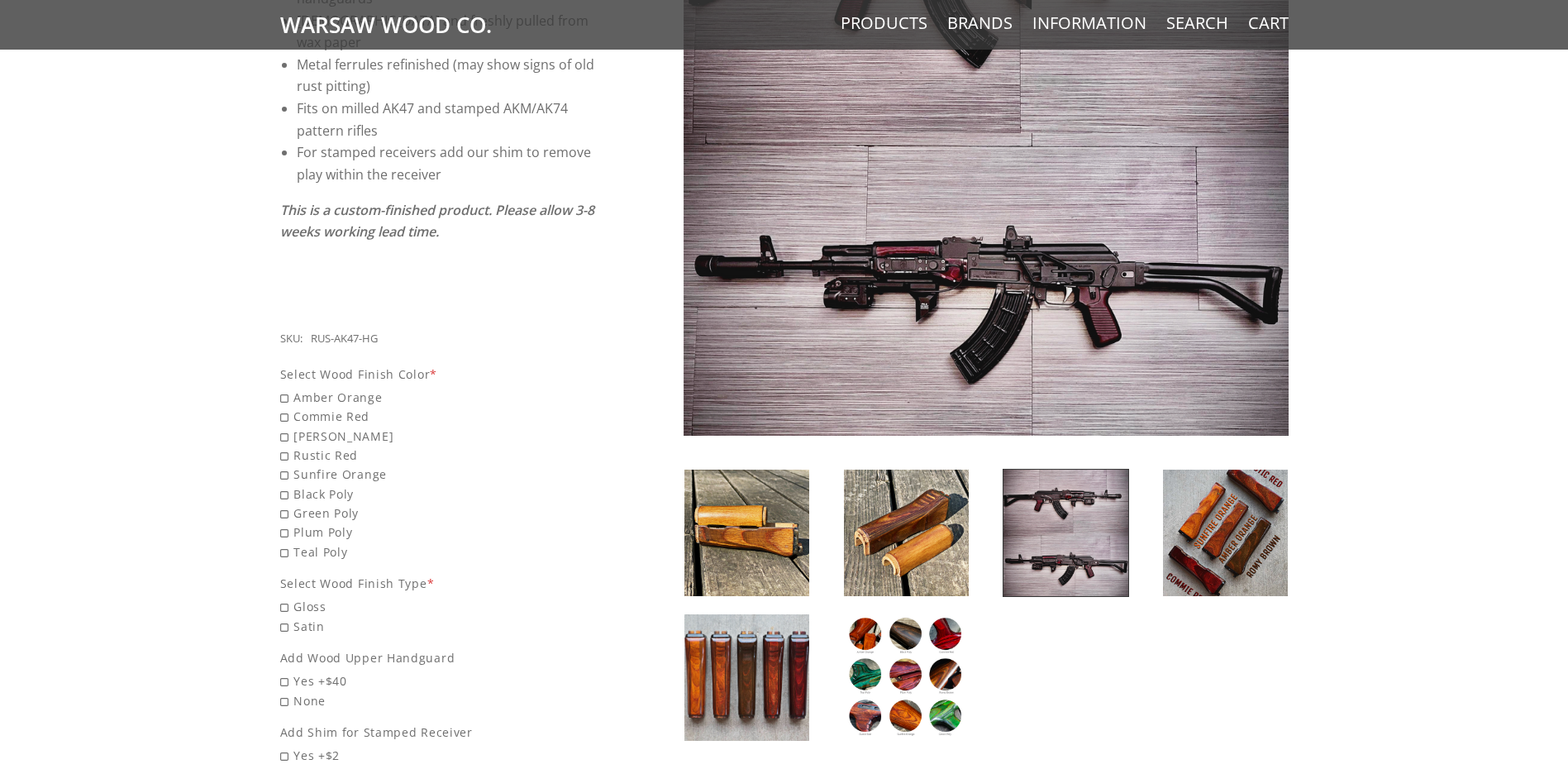
click at [1007, 311] on img at bounding box center [986, 133] width 605 height 605
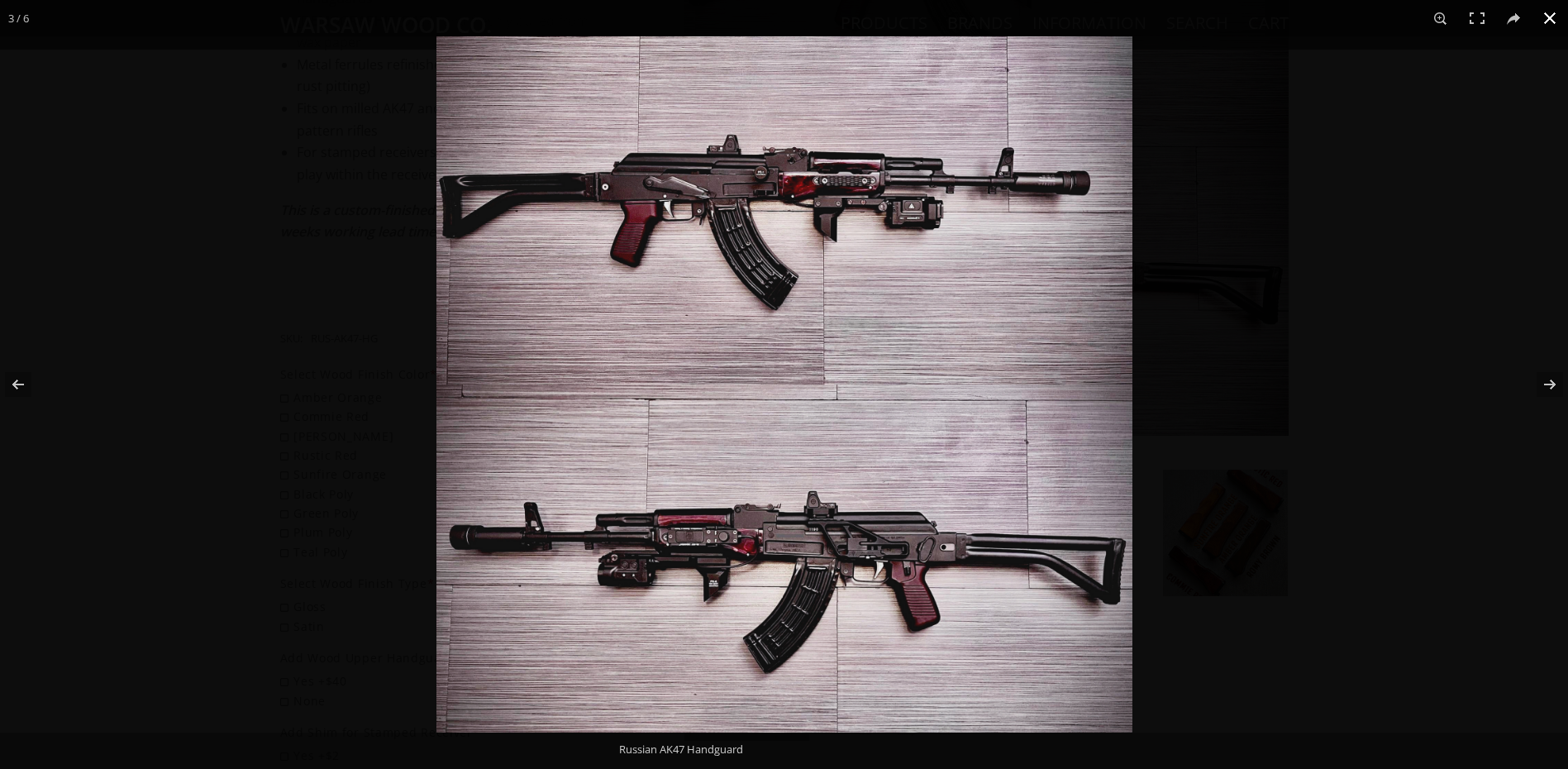
click at [1435, 188] on div at bounding box center [1221, 420] width 1568 height 769
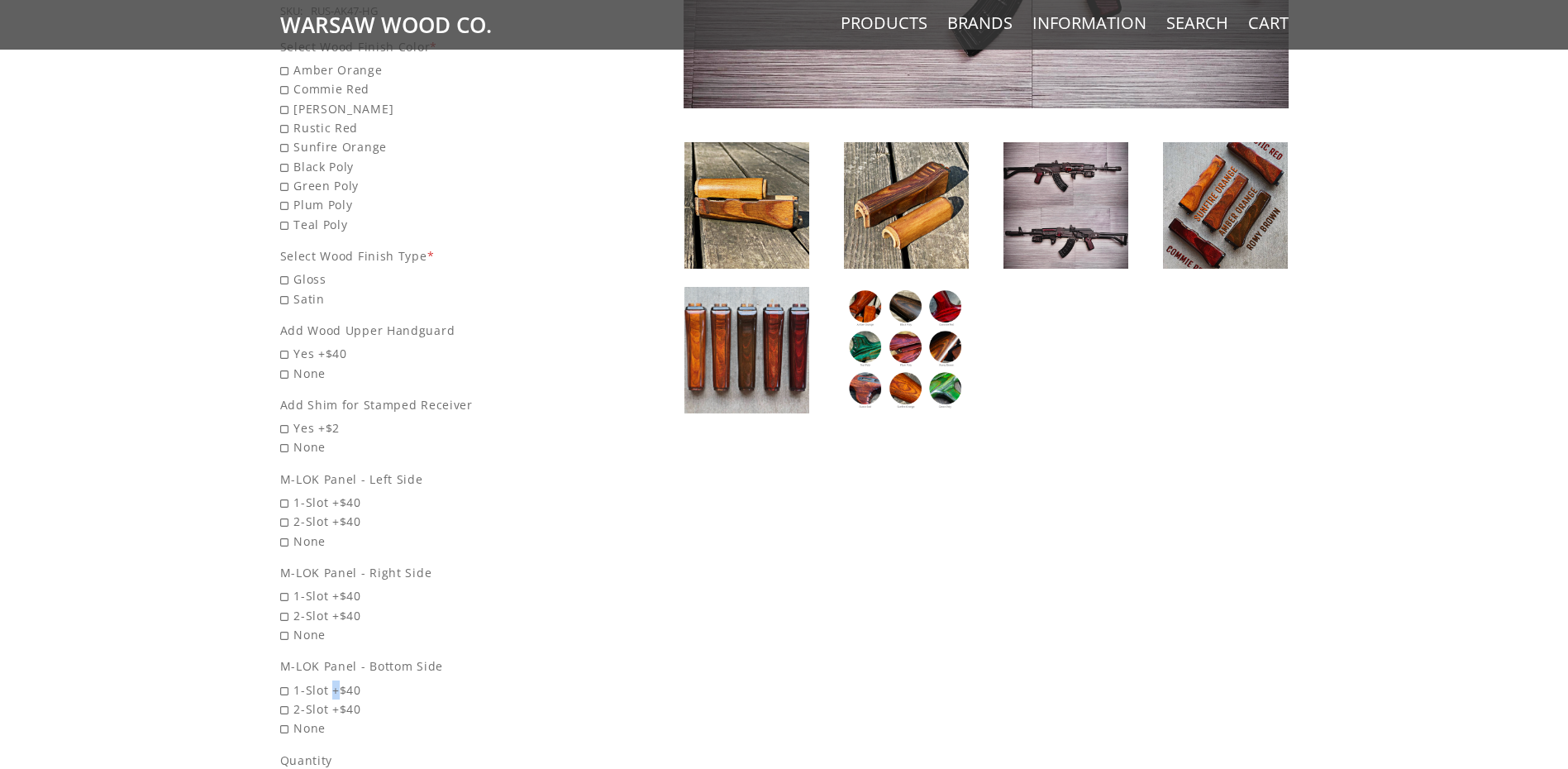
scroll to position [662, 0]
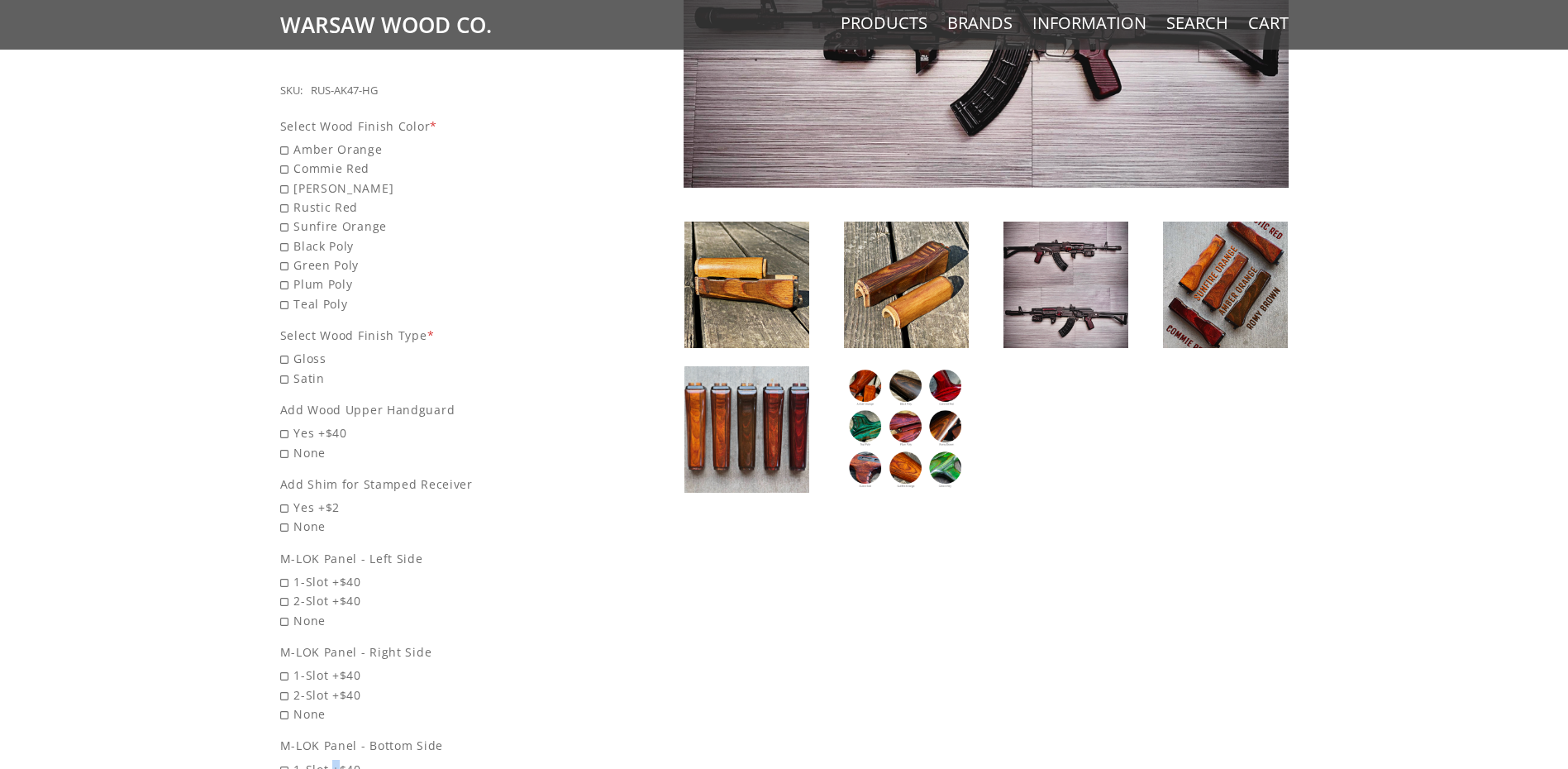
click at [915, 408] on img at bounding box center [907, 430] width 124 height 126
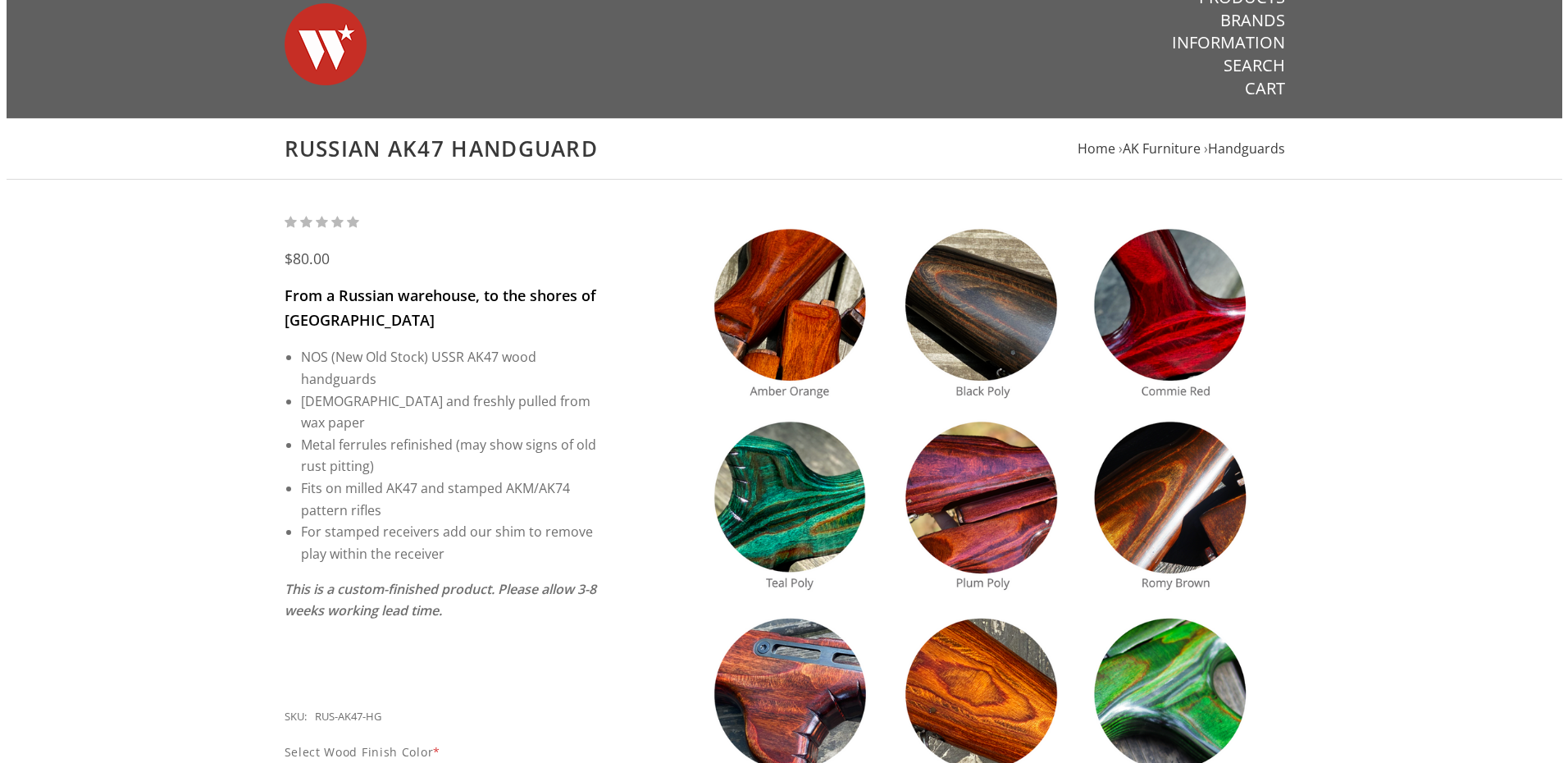
scroll to position [0, 0]
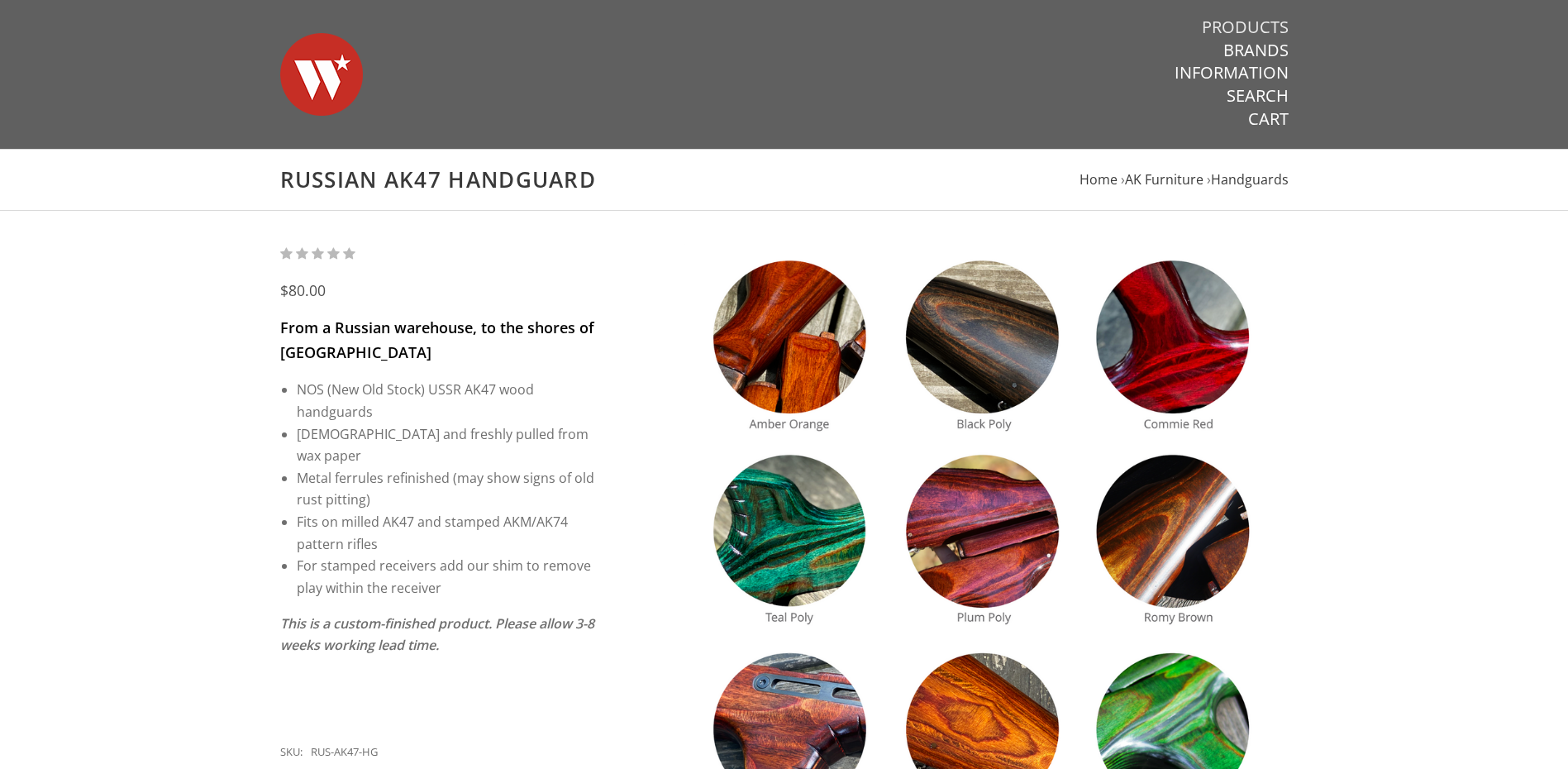
click at [1245, 18] on link "Products" at bounding box center [1245, 27] width 87 height 21
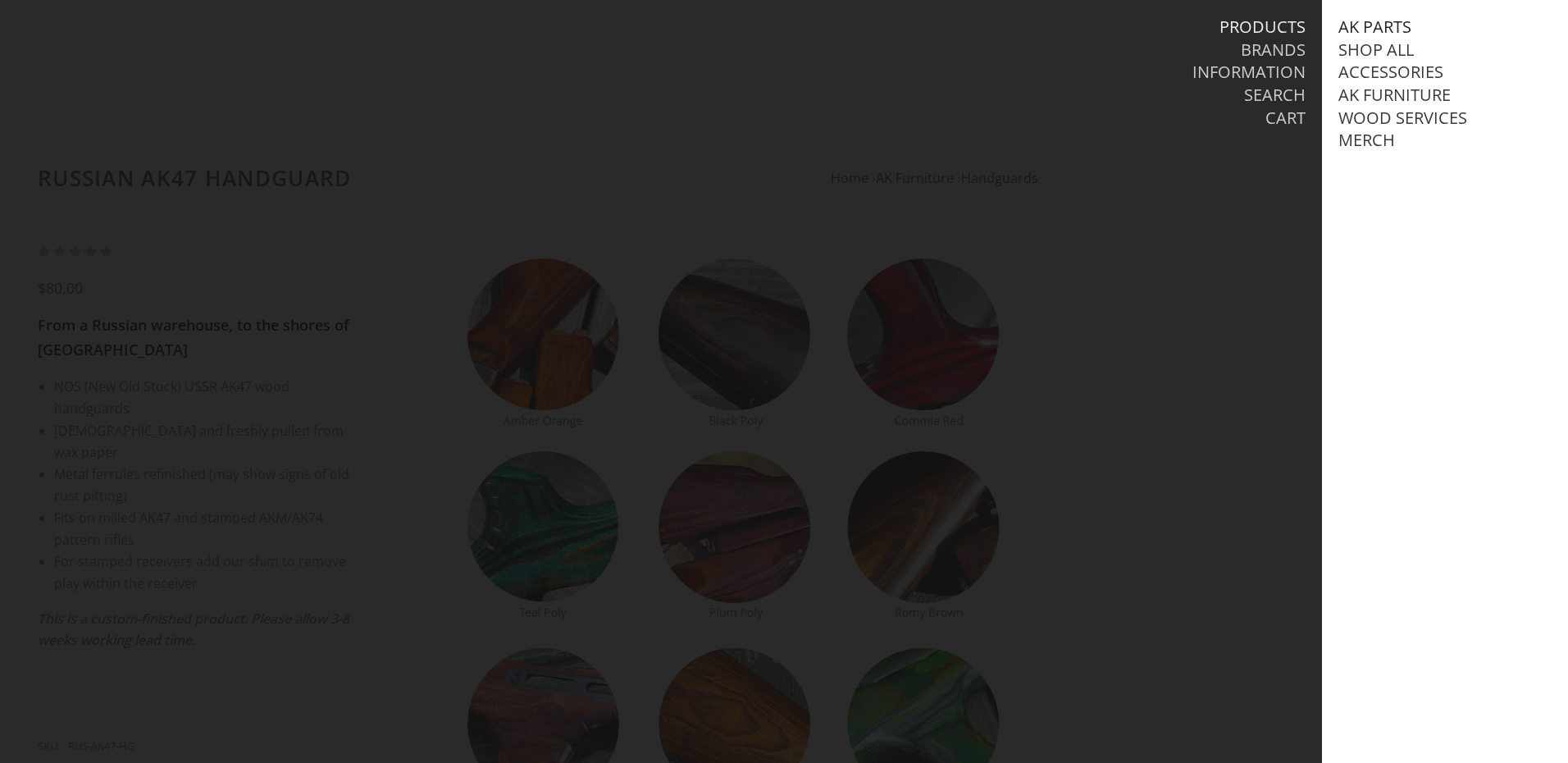
click at [1356, 24] on link "AK Parts" at bounding box center [1374, 27] width 73 height 21
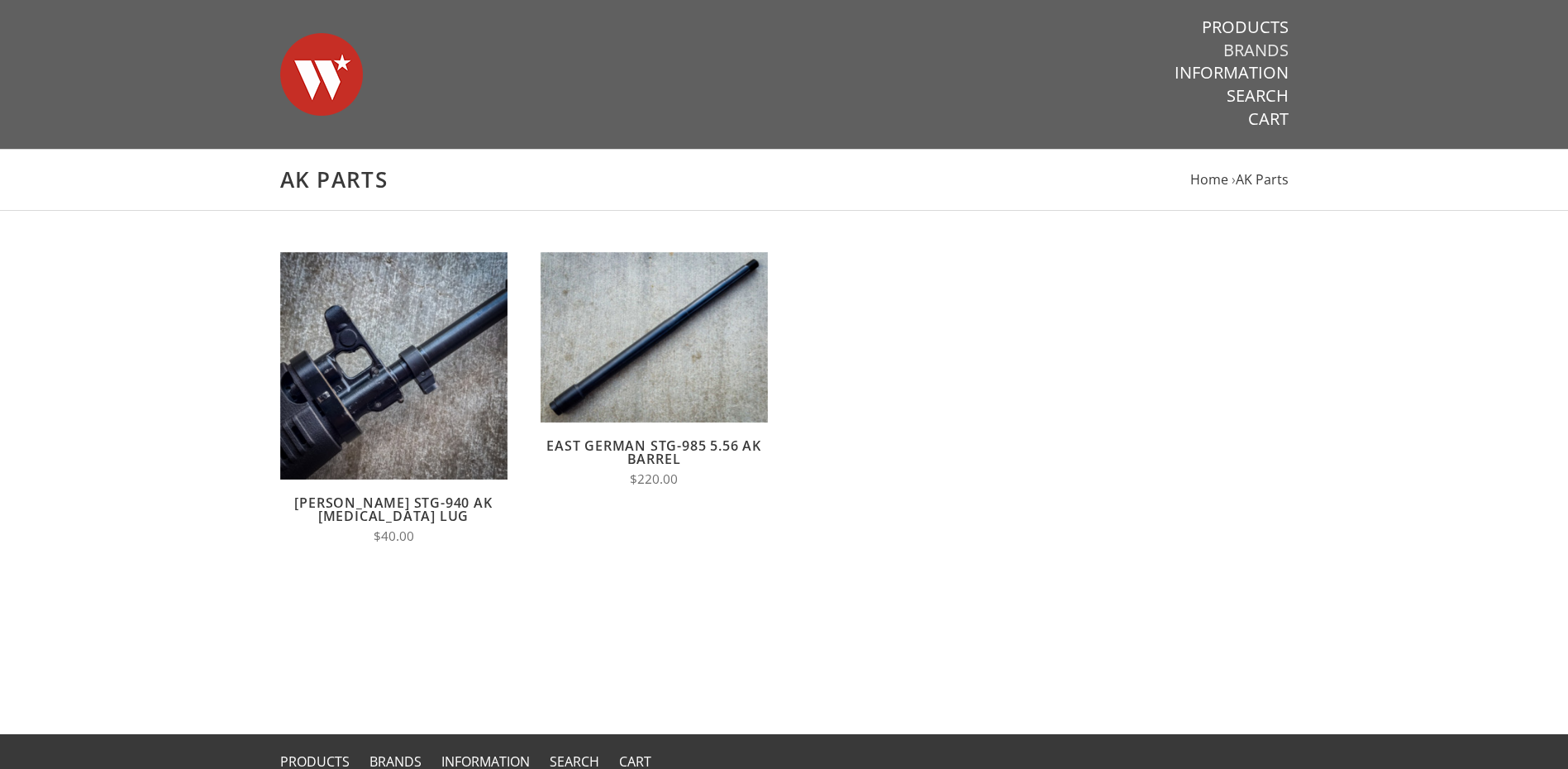
click at [1233, 52] on link "Brands" at bounding box center [1256, 50] width 65 height 21
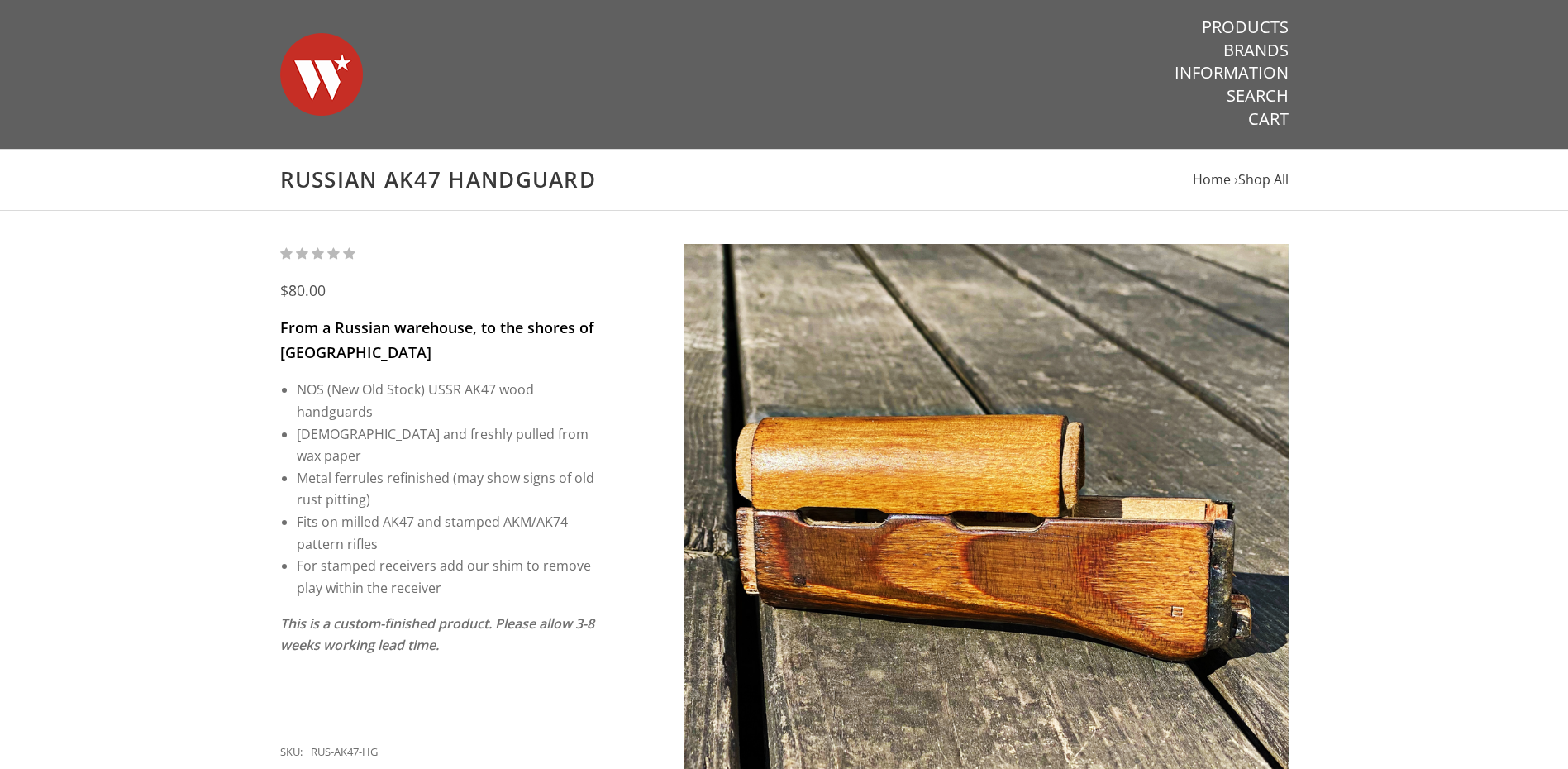
scroll to position [82, 0]
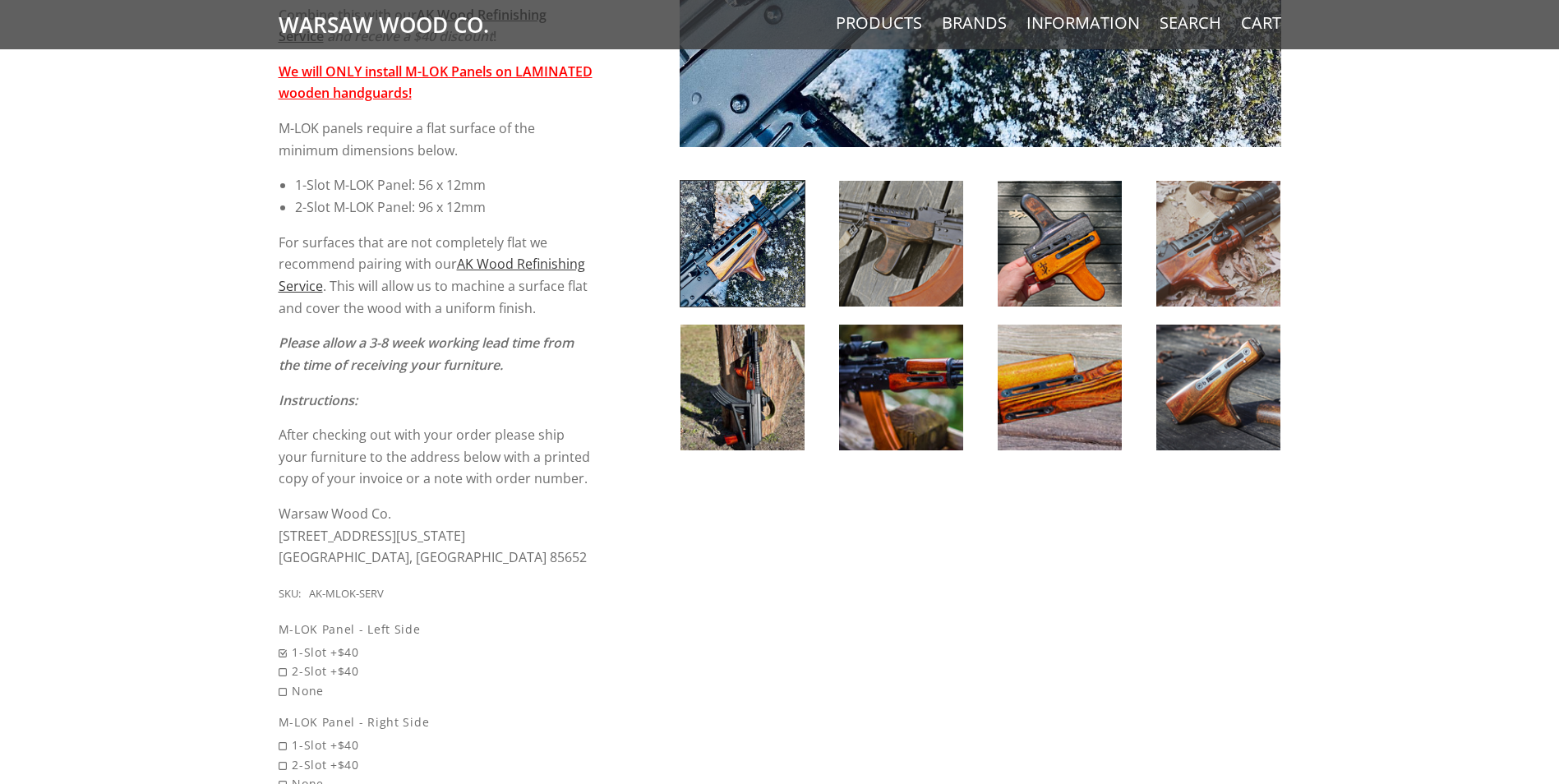
scroll to position [576, 0]
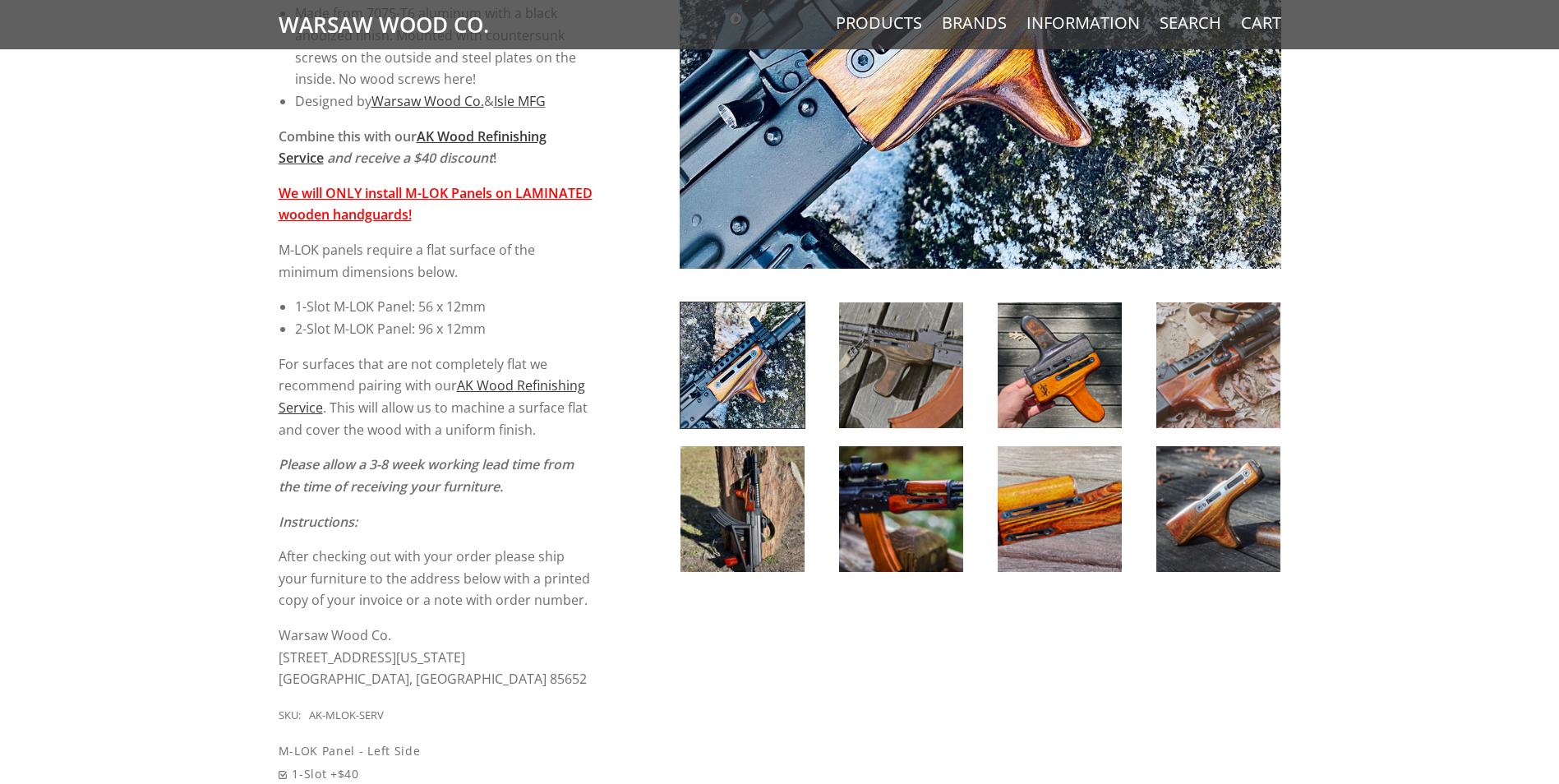
click at [1213, 360] on img at bounding box center [1218, 365] width 124 height 126
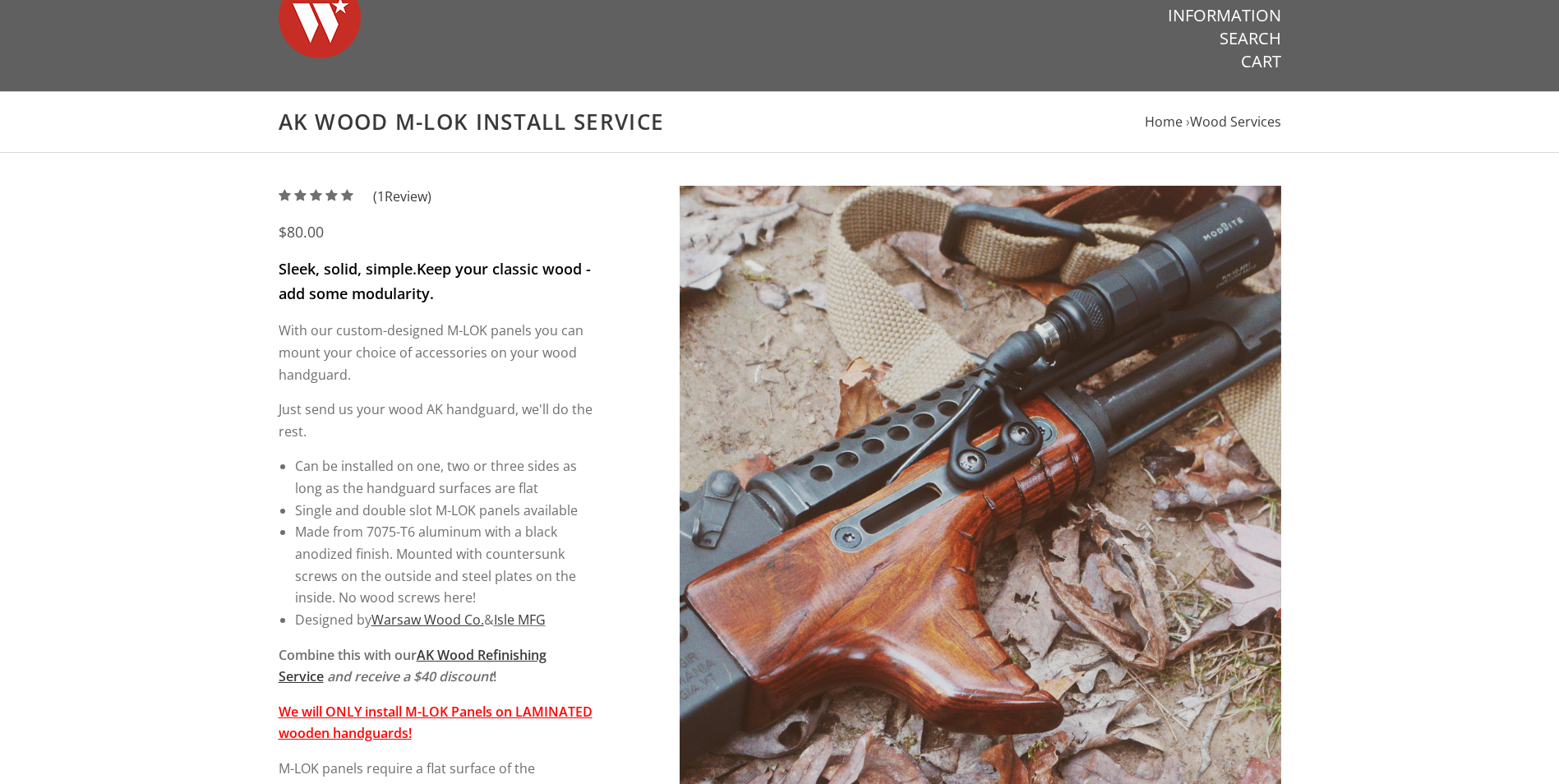
scroll to position [82, 0]
